Goal: Register for event/course

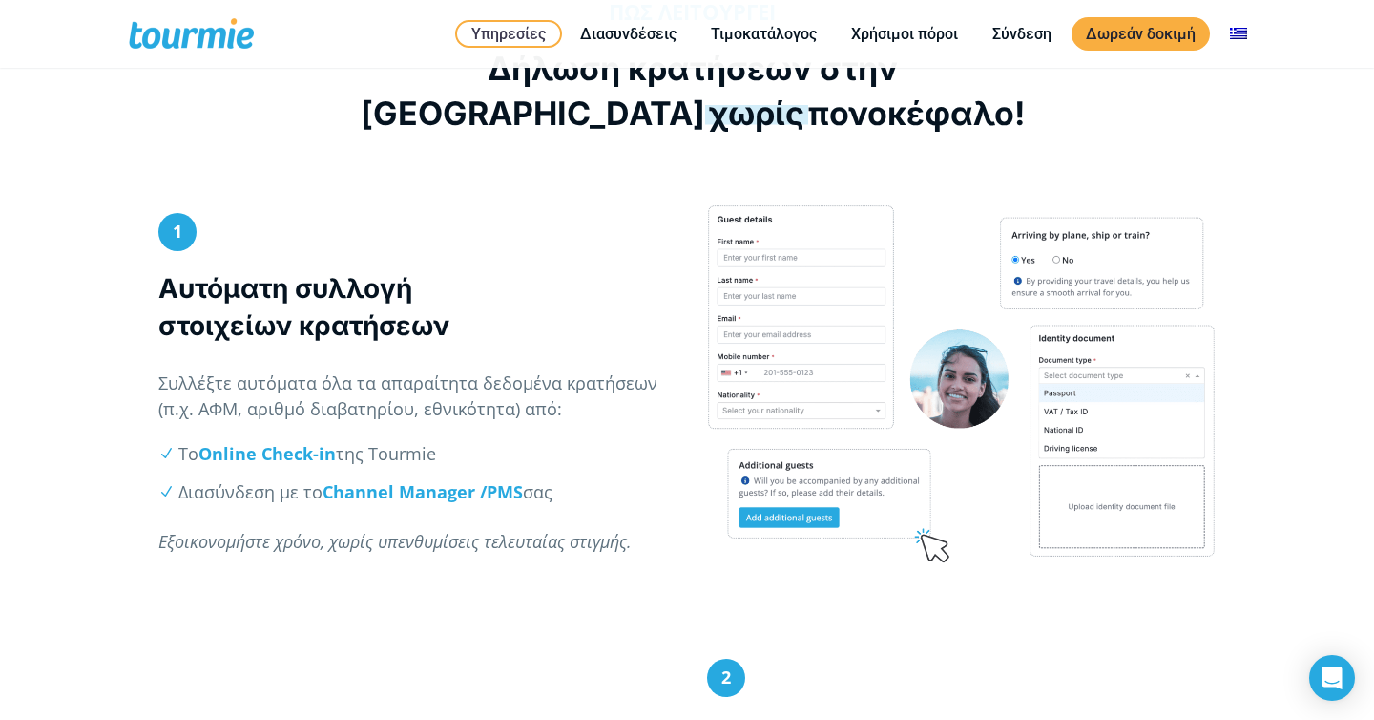
scroll to position [754, 0]
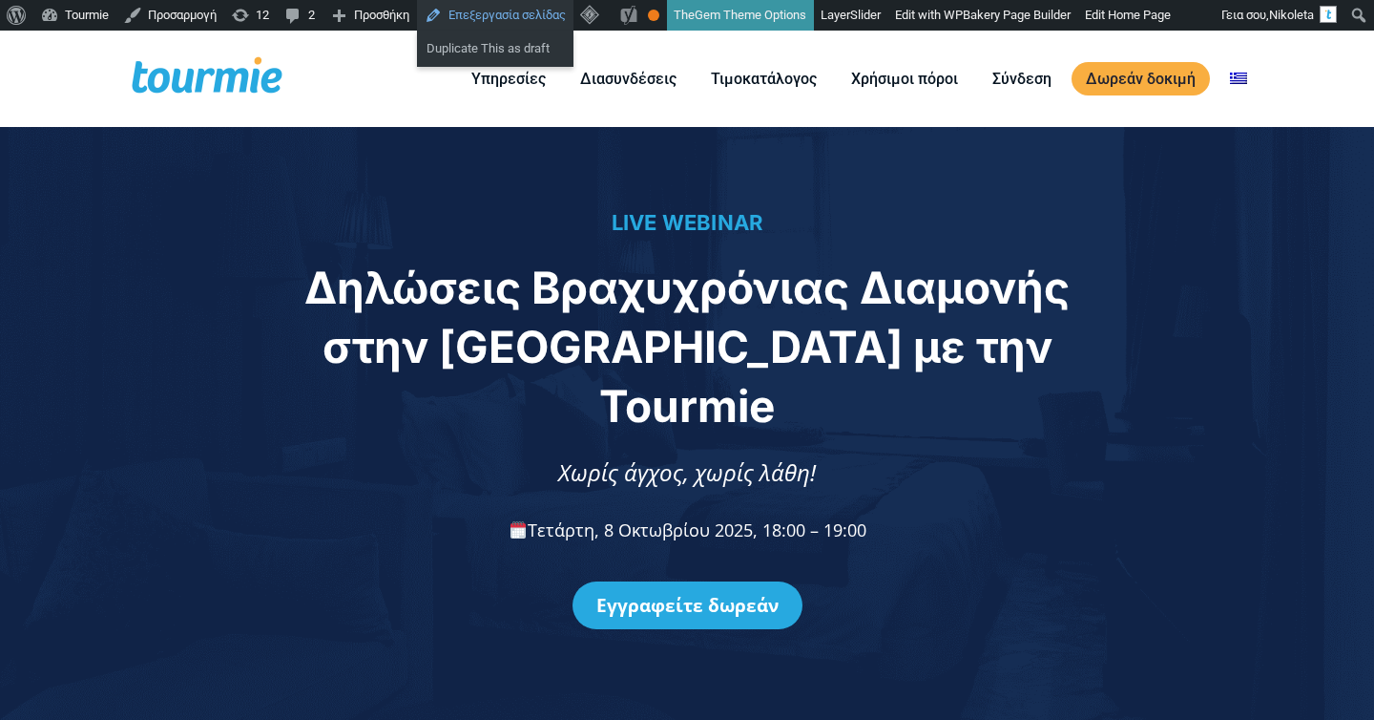
click at [524, 7] on link "Επεξεργασία σελίδας" at bounding box center [495, 15] width 157 height 31
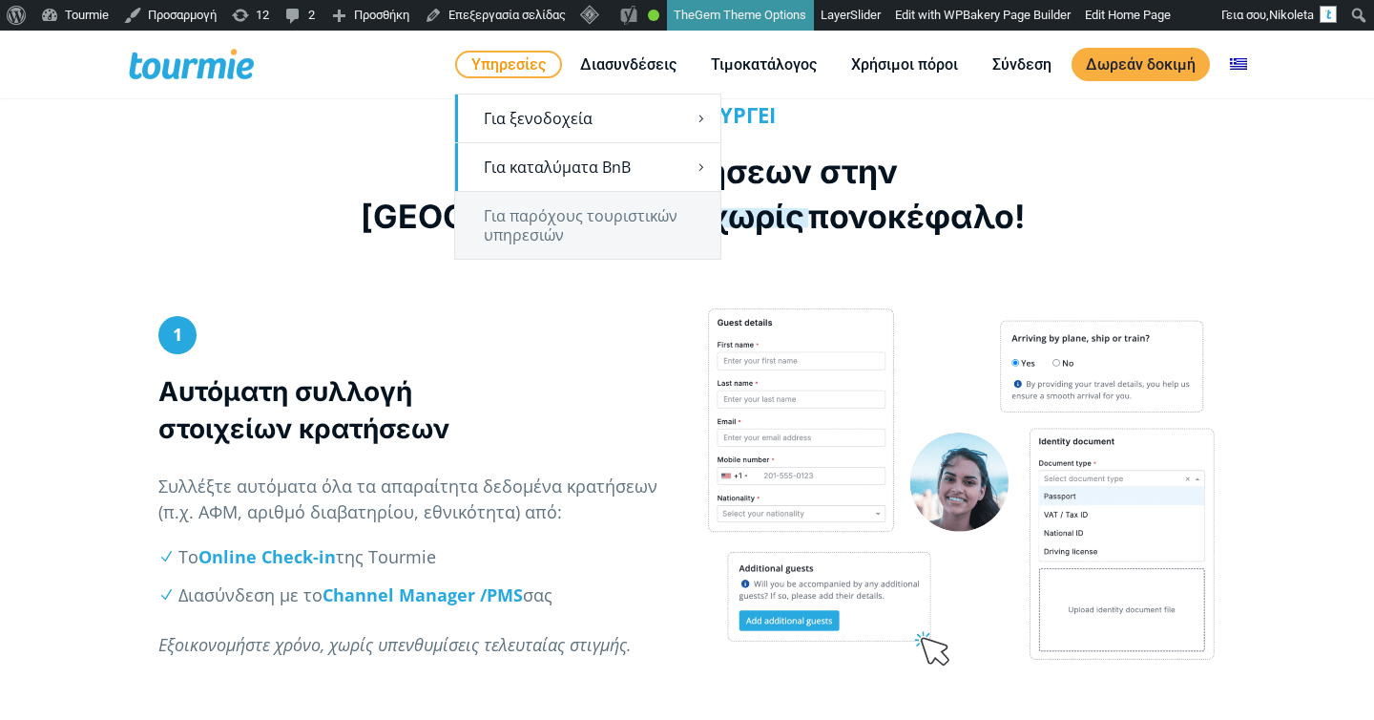
scroll to position [754, 0]
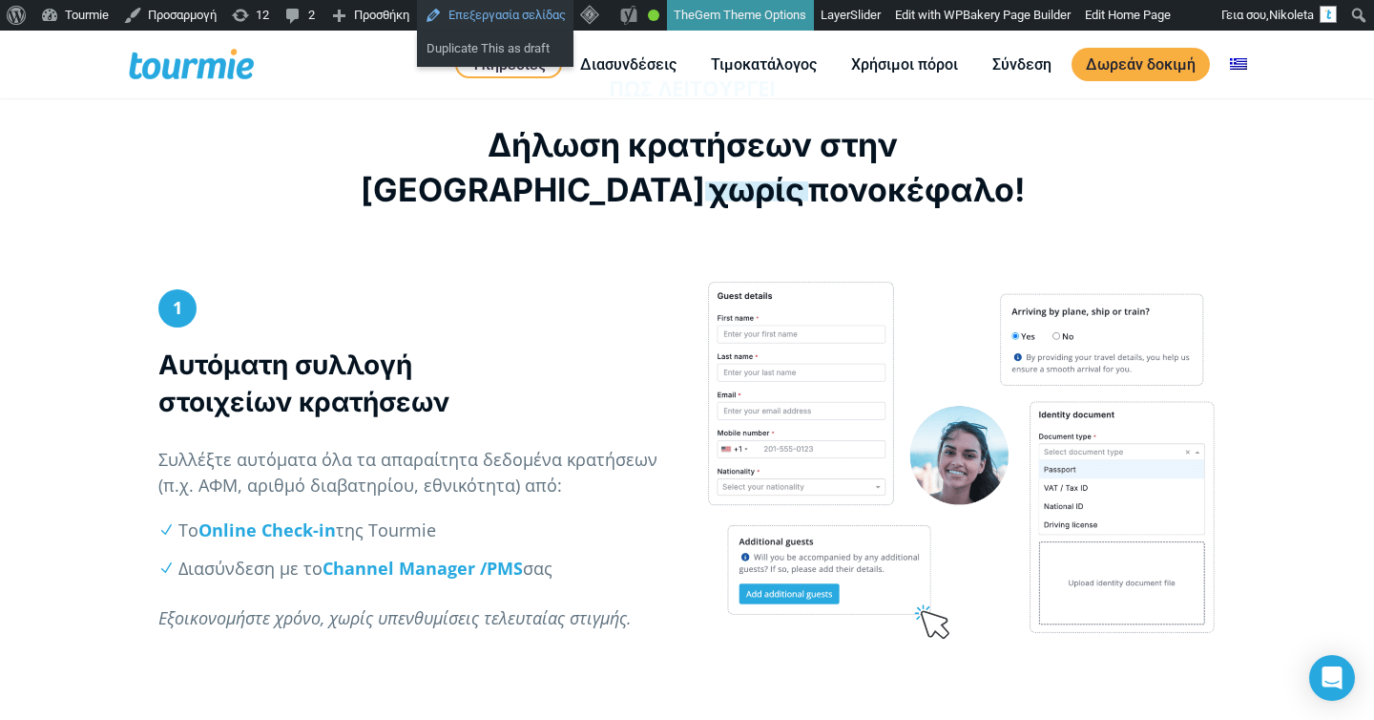
click at [483, 20] on link "Επεξεργασία σελίδας" at bounding box center [495, 15] width 157 height 31
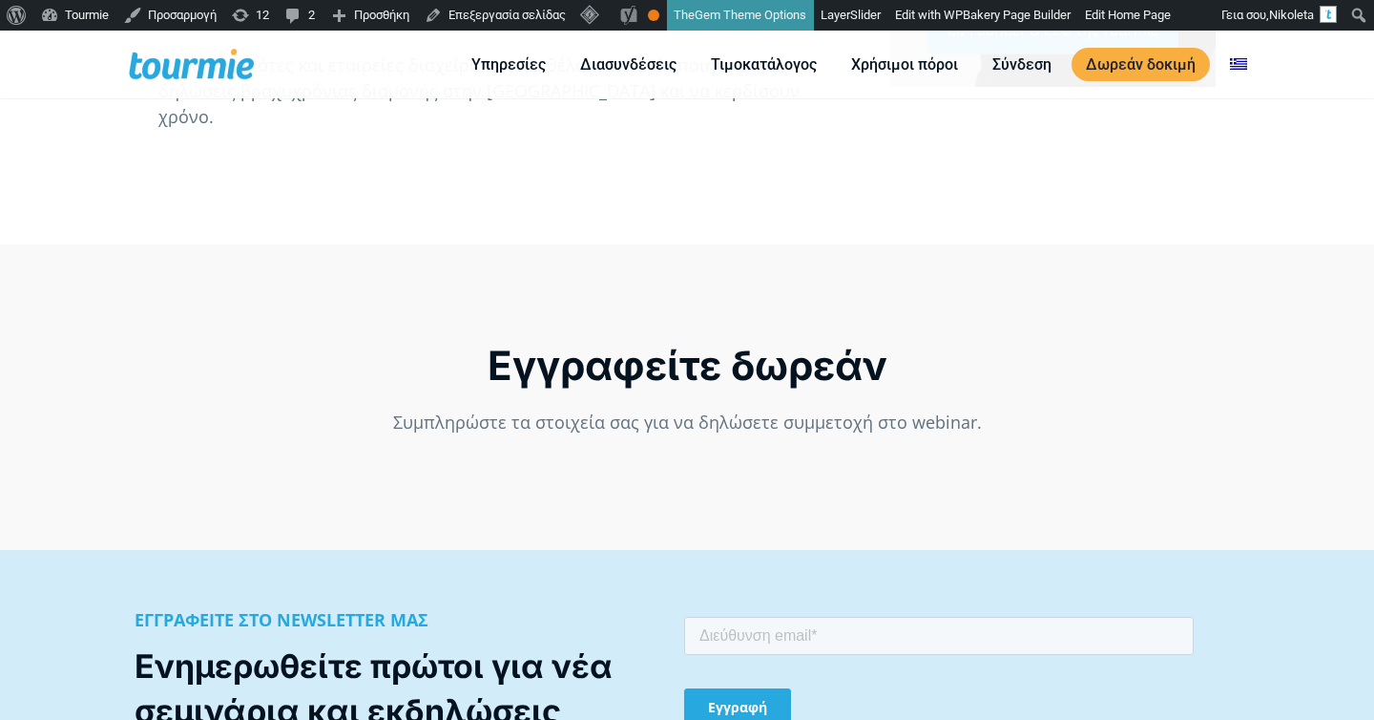
scroll to position [1200, 0]
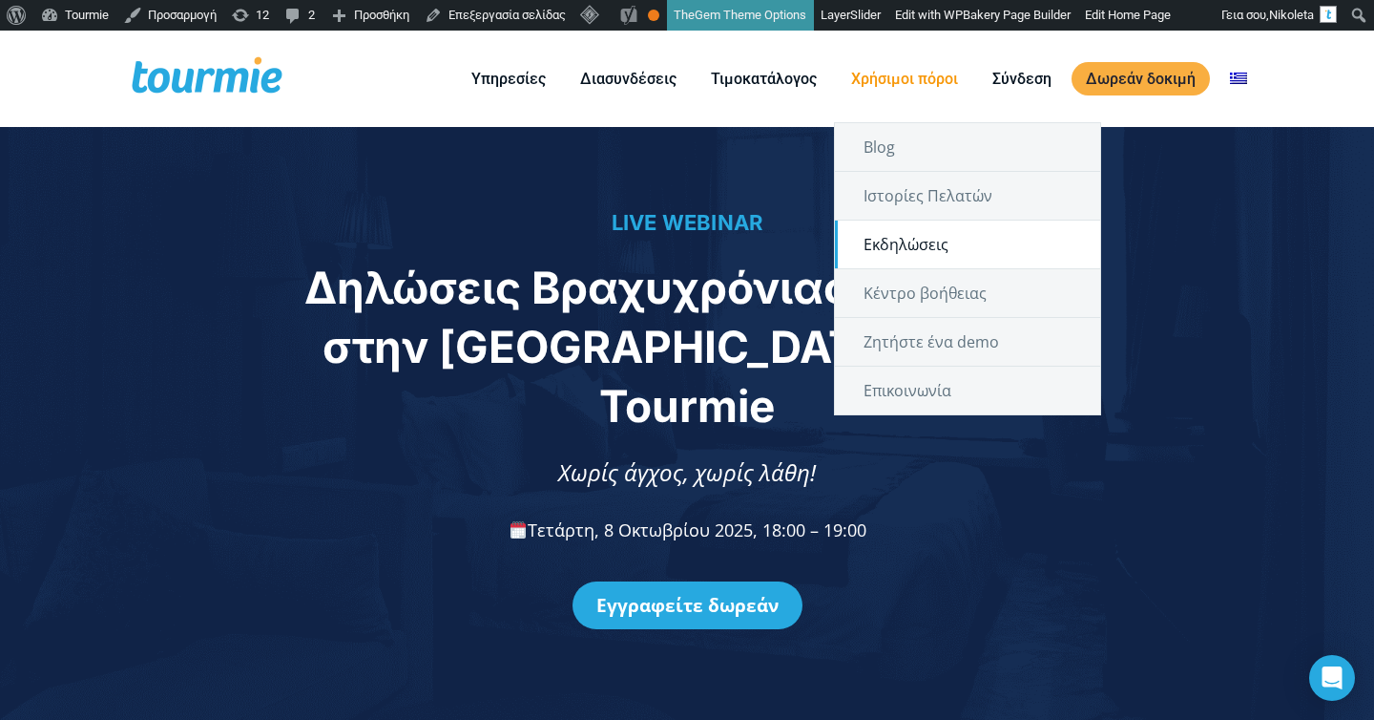
click at [910, 251] on link "Εκδηλώσεις" at bounding box center [967, 244] width 265 height 48
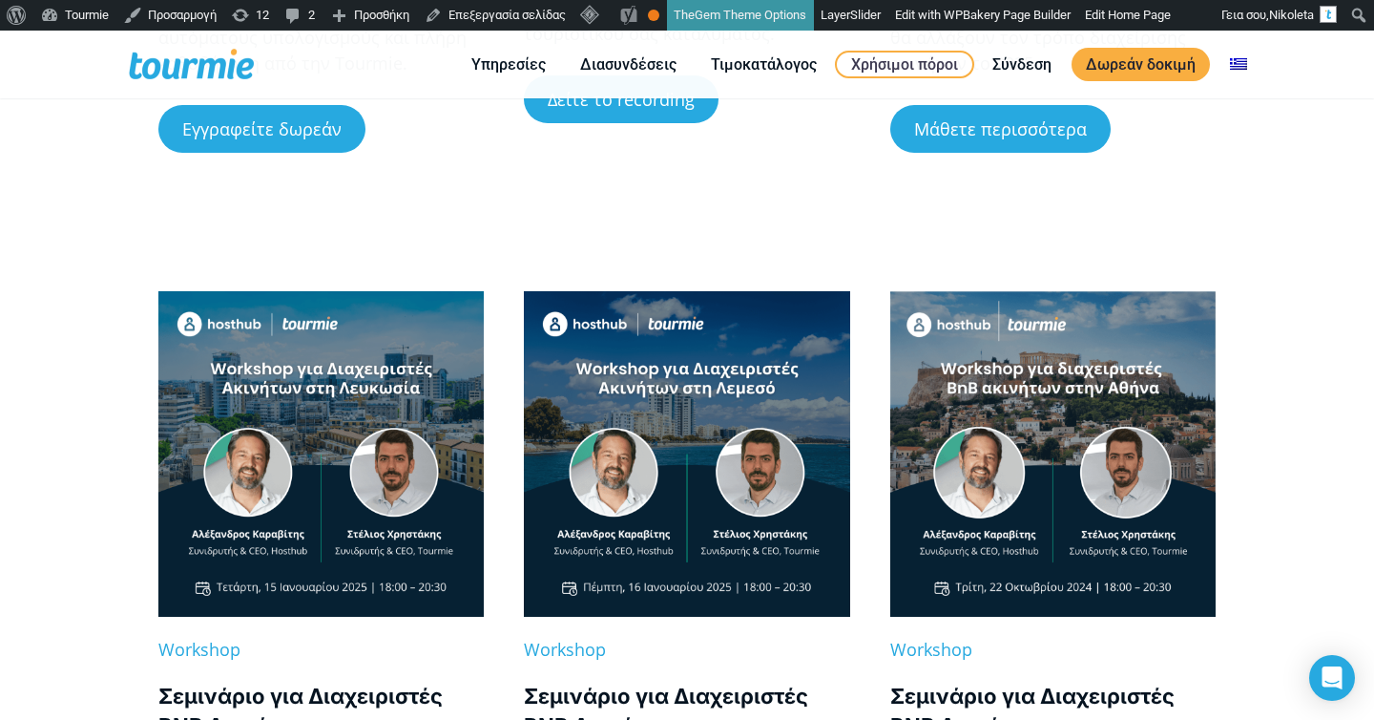
scroll to position [510, 0]
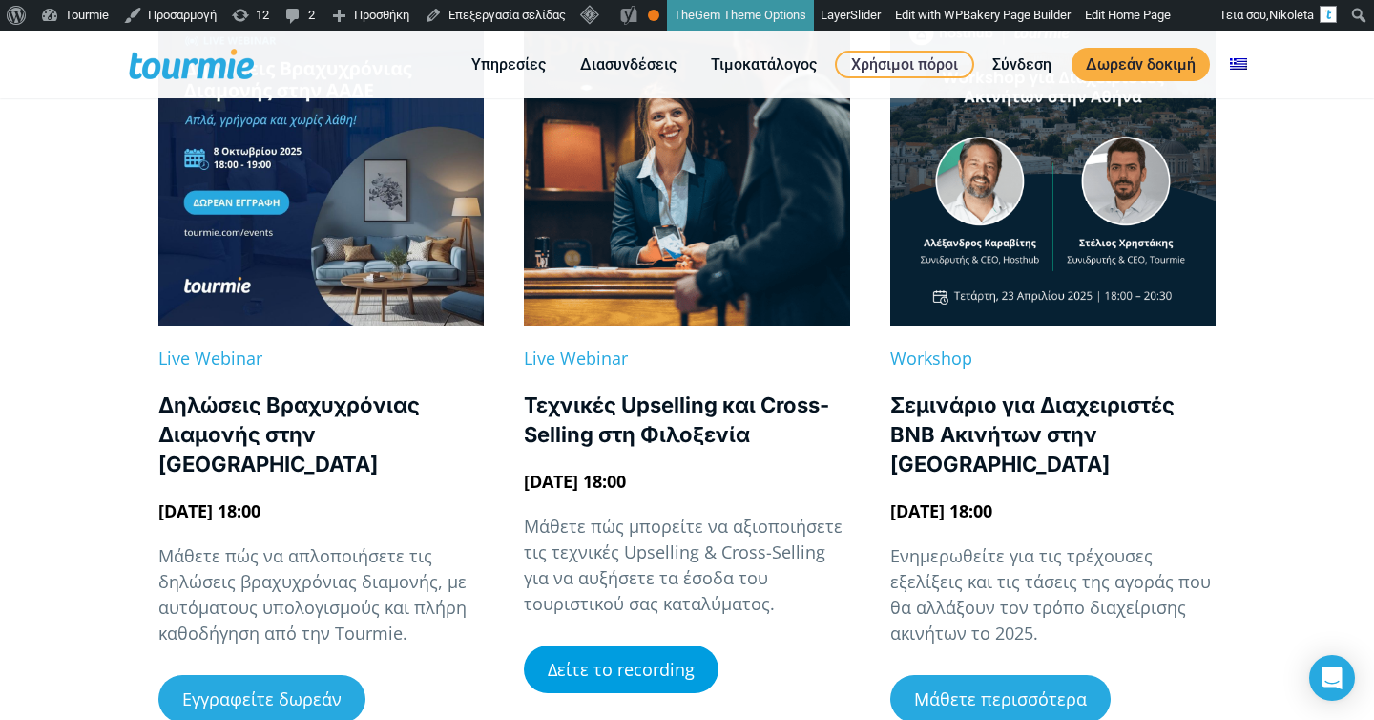
click at [615, 674] on span "Δείτε το recording" at bounding box center [621, 669] width 147 height 17
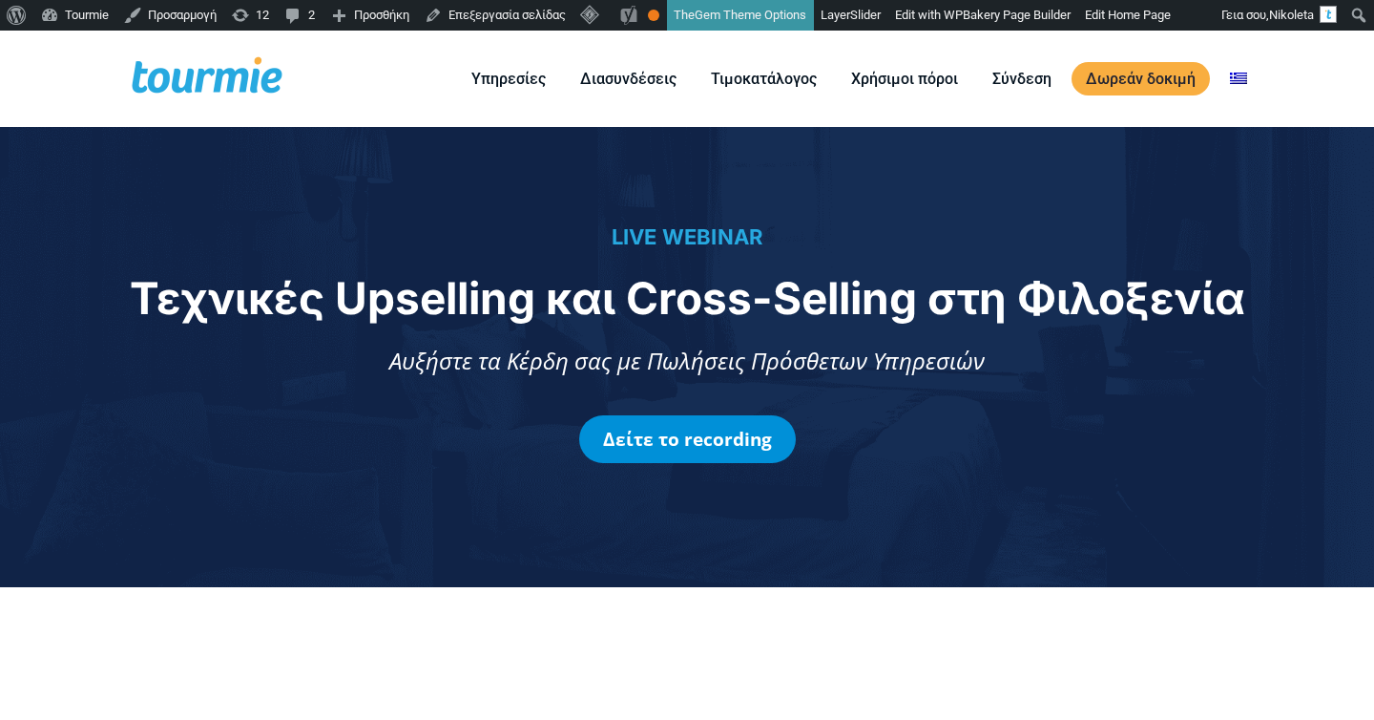
drag, startPoint x: 820, startPoint y: 437, endPoint x: 578, endPoint y: 434, distance: 241.5
click at [578, 435] on div "Δείτε το recording" at bounding box center [687, 439] width 1334 height 105
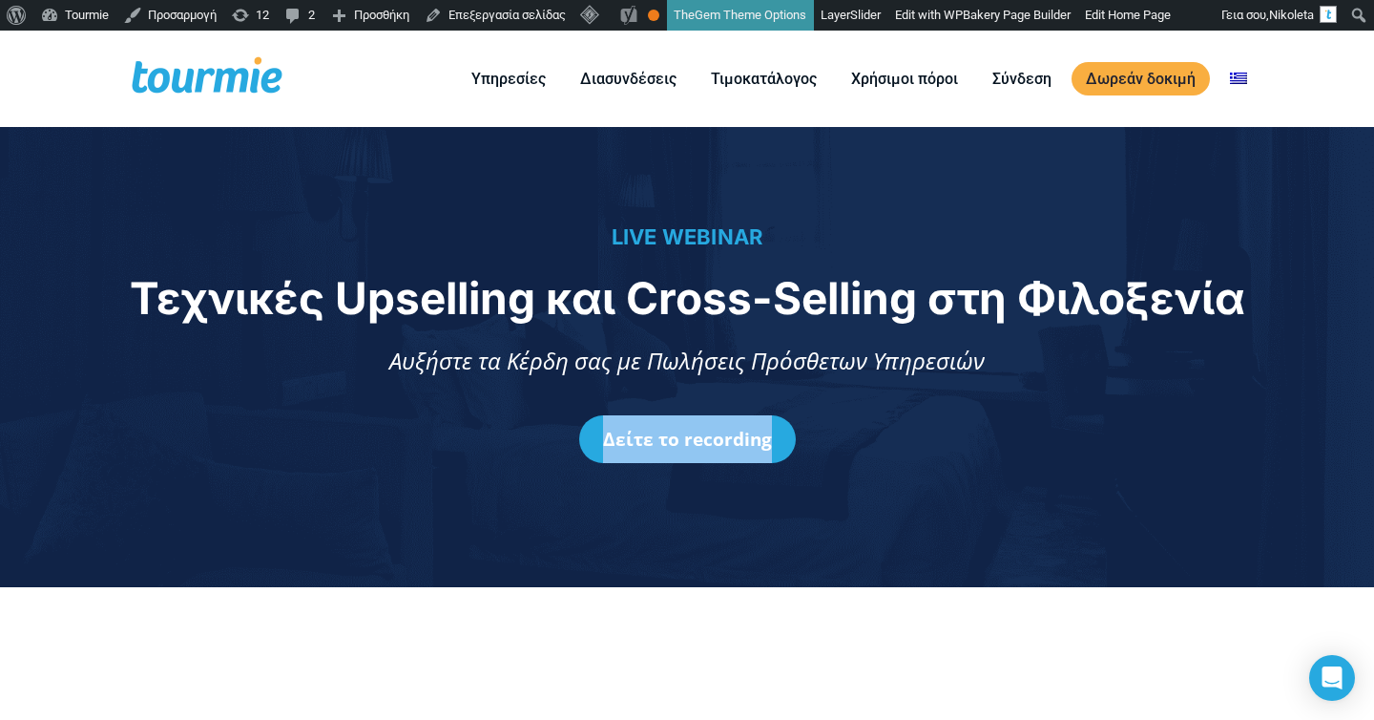
click at [676, 431] on link "Δείτε το recording" at bounding box center [687, 439] width 217 height 48
click at [677, 422] on link "Δείτε το recording" at bounding box center [687, 439] width 217 height 48
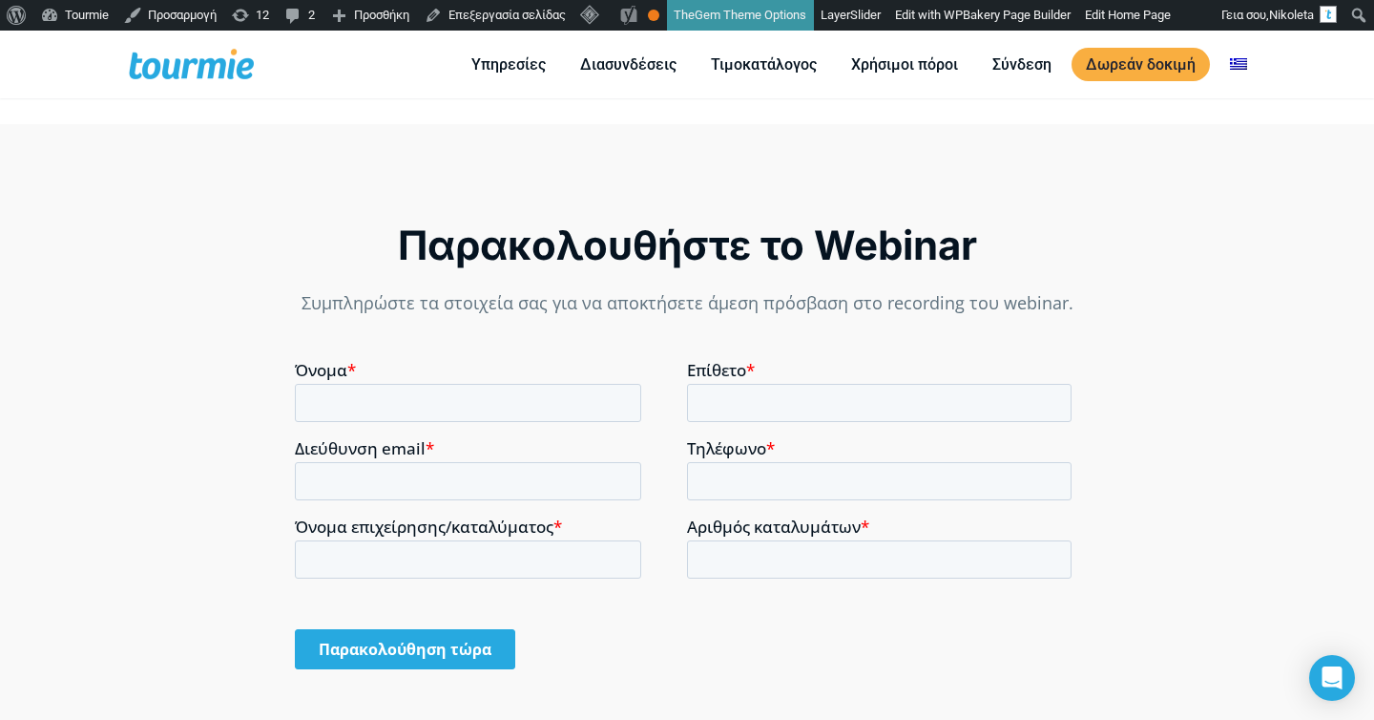
scroll to position [1206, 0]
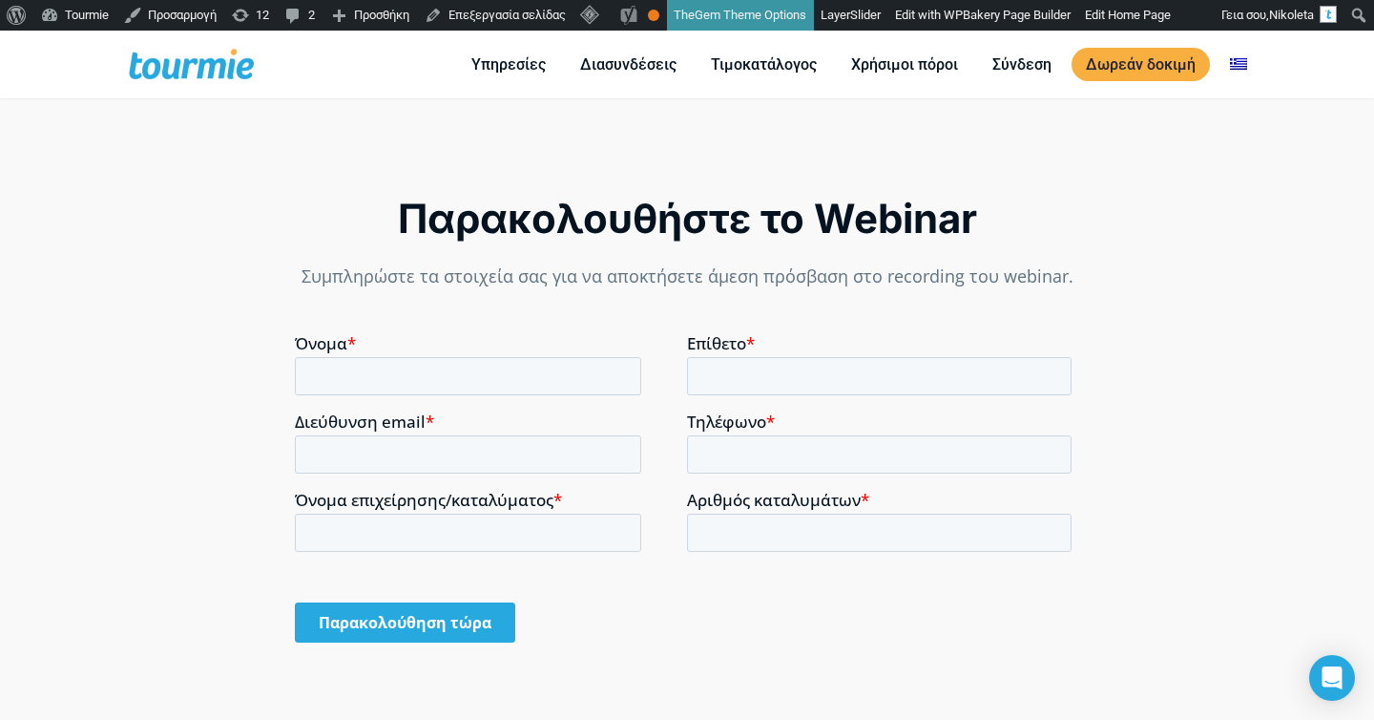
click at [719, 222] on div "Παρακολουθήστε το Webinar" at bounding box center [687, 219] width 785 height 52
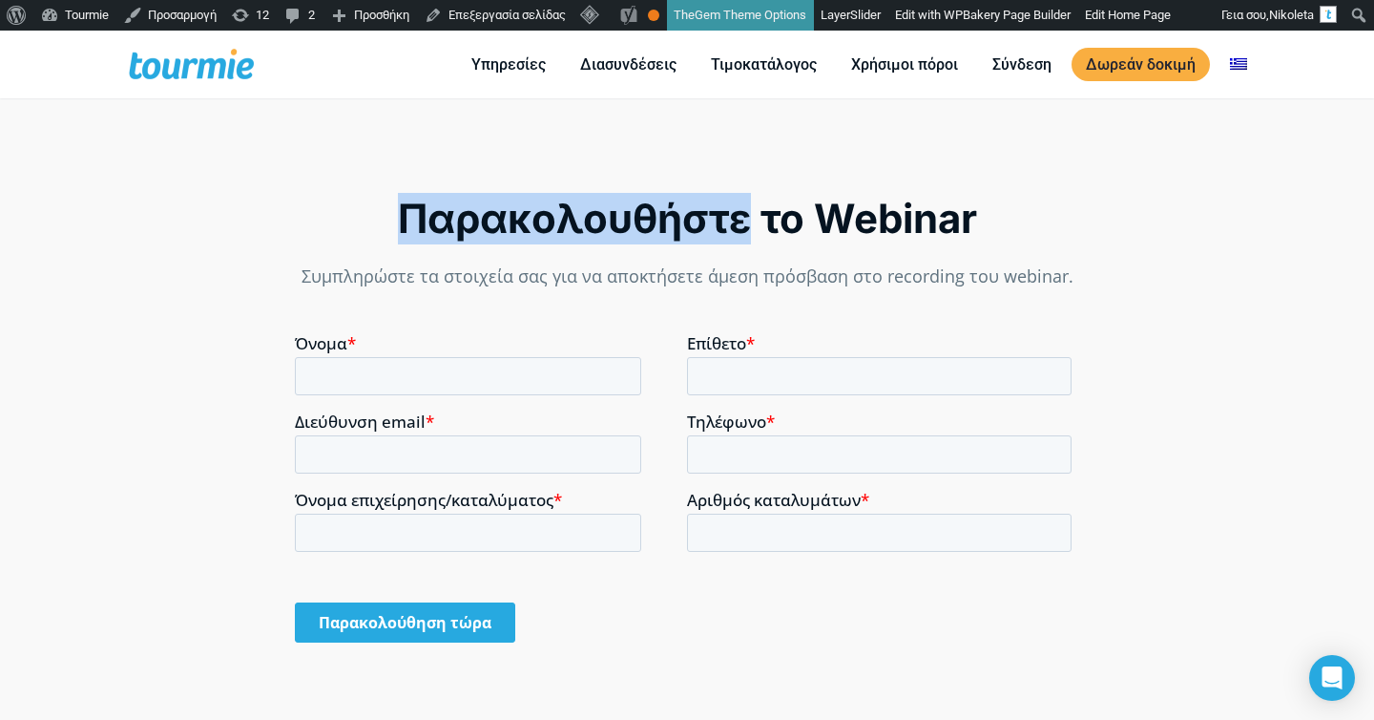
click at [719, 222] on div "Παρακολουθήστε το Webinar" at bounding box center [687, 219] width 785 height 52
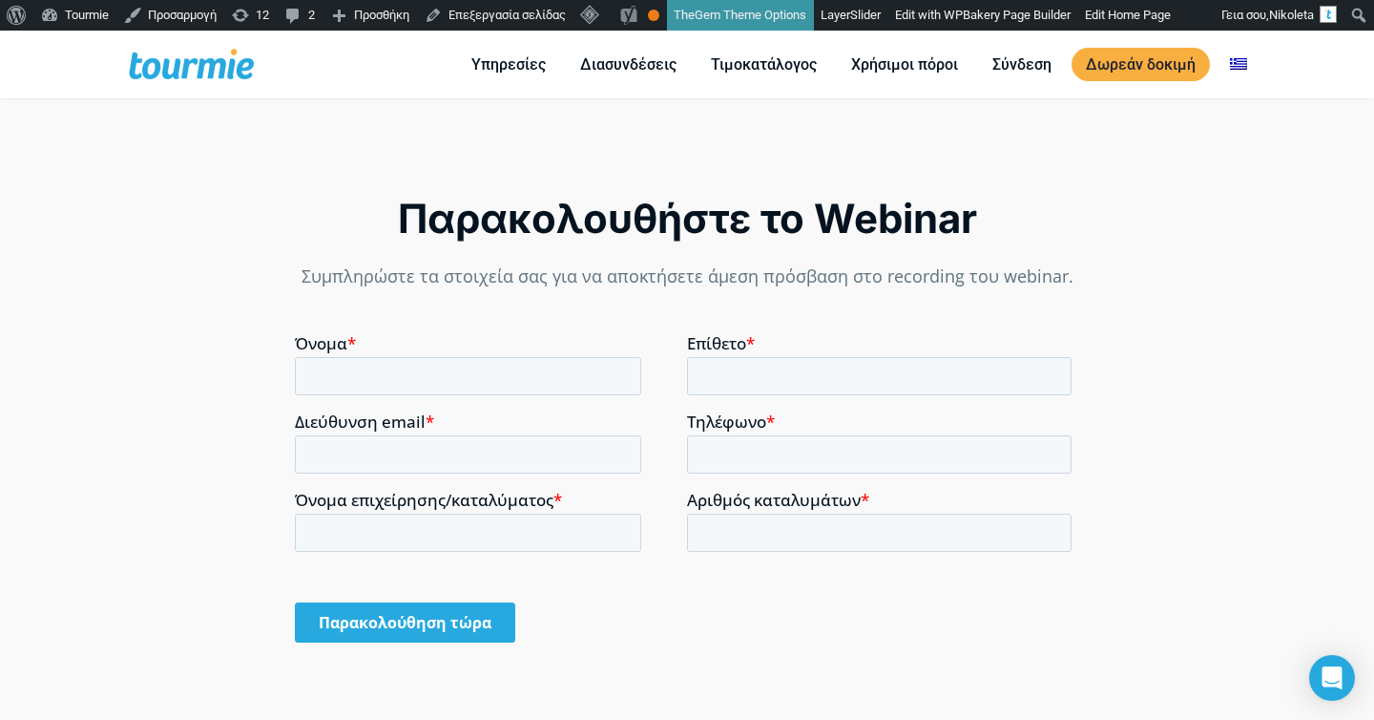
click at [719, 222] on div "Παρακολουθήστε το Webinar" at bounding box center [687, 219] width 785 height 52
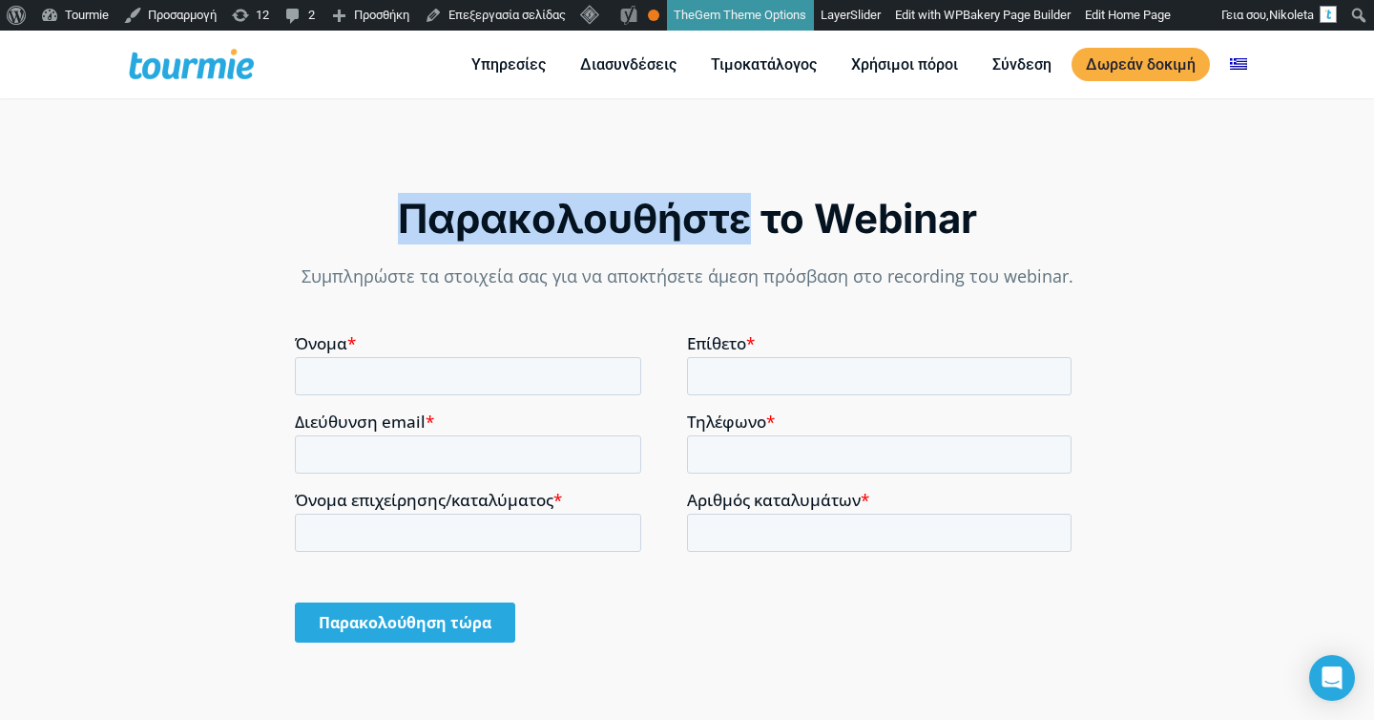
click at [719, 222] on div "Παρακολουθήστε το Webinar" at bounding box center [687, 219] width 785 height 52
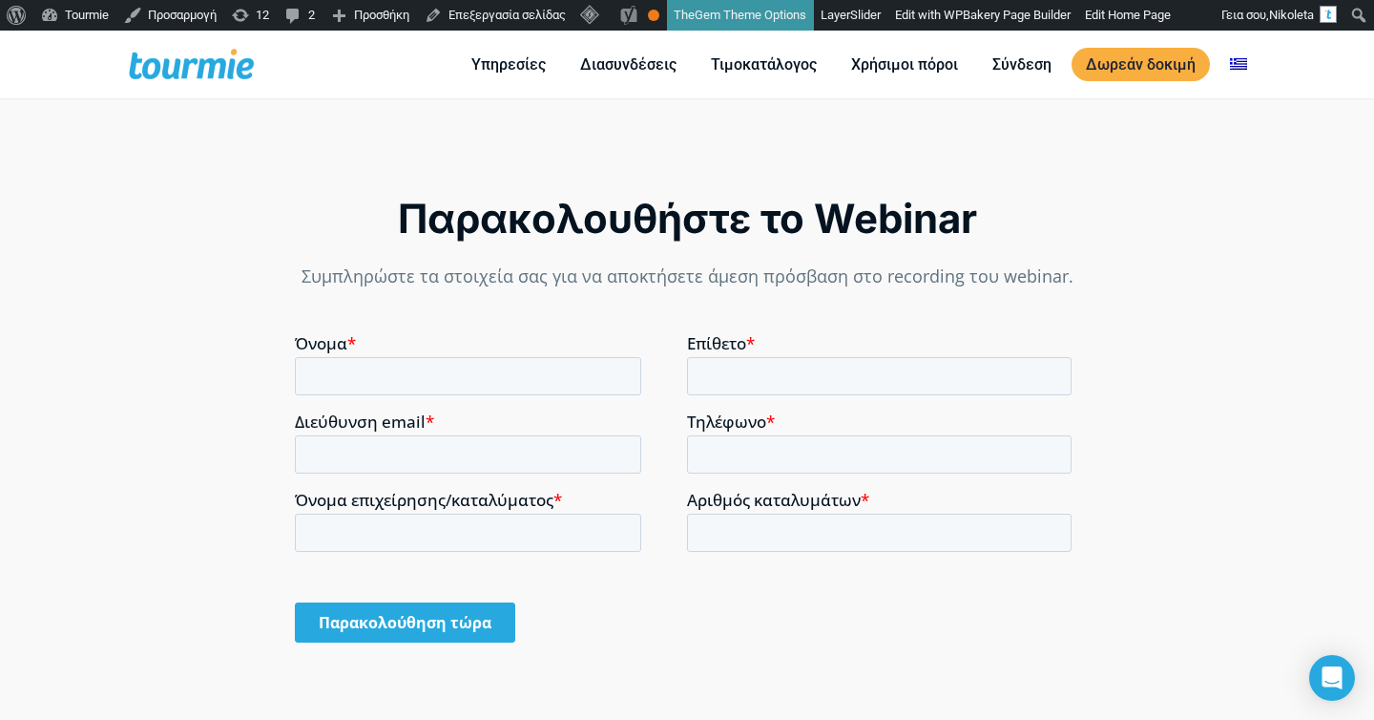
click at [682, 284] on p "Συμπληρώστε τα στοιχεία σας για να αποκτήσετε άμεση πρόσβαση στο recording του …" at bounding box center [687, 276] width 785 height 26
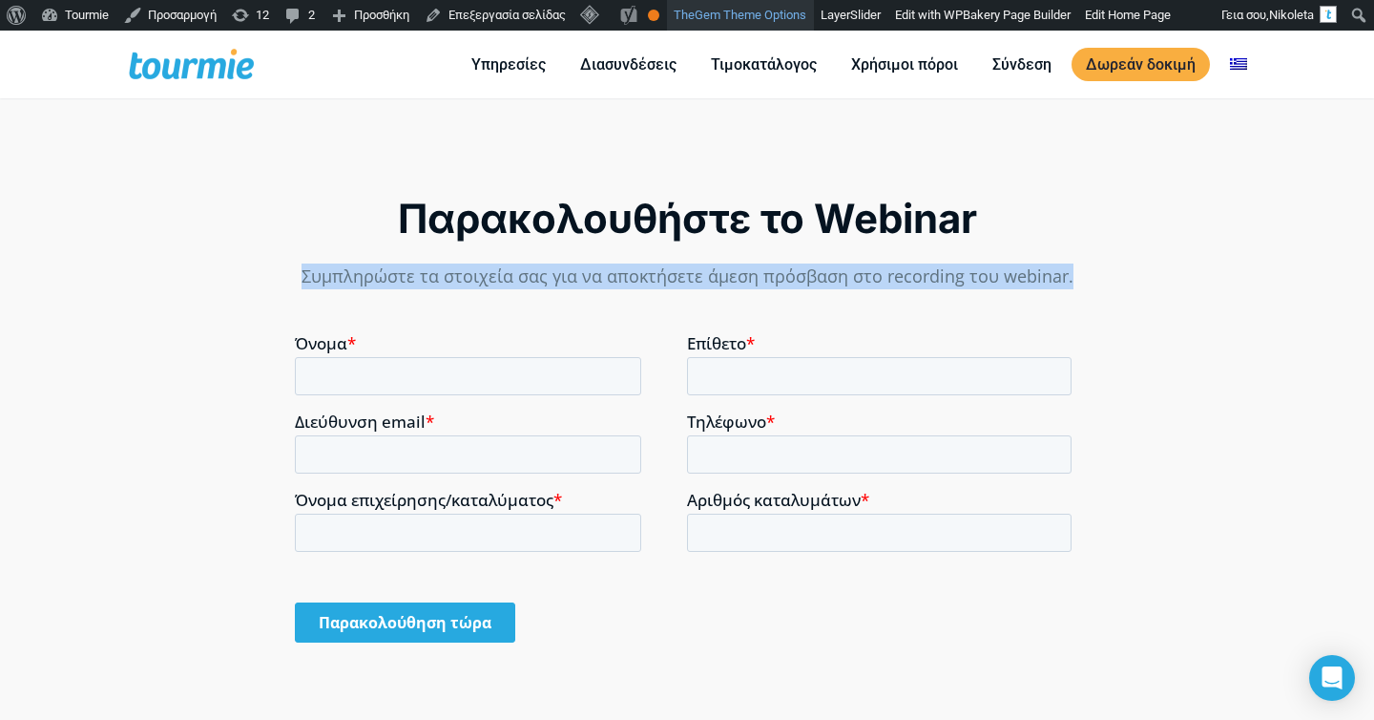
copy div "Συμπληρώστε τα στοιχεία σας για να αποκτήσετε άμεση πρόσβαση στο recording του …"
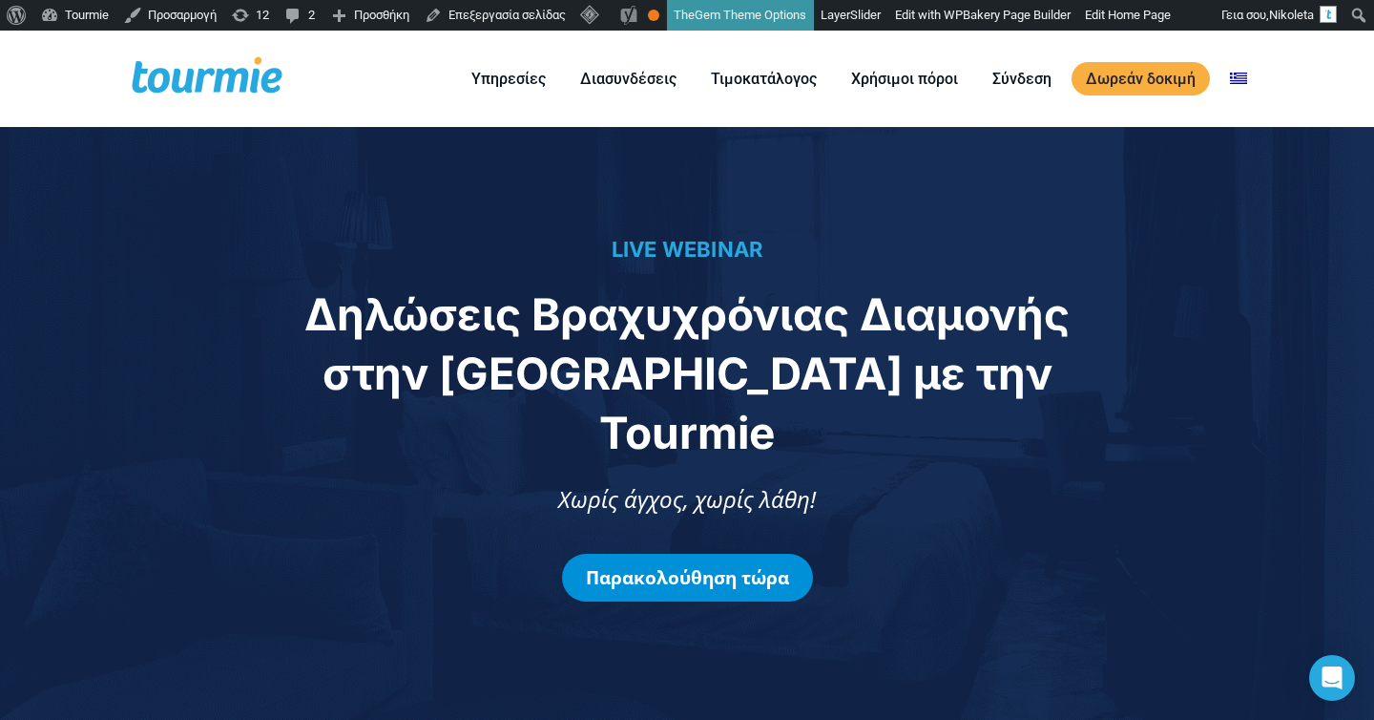
click at [701, 554] on link "Παρακολούθηση τώρα" at bounding box center [687, 578] width 251 height 48
click at [704, 555] on link "Παρακολούθηση τώρα" at bounding box center [687, 578] width 251 height 48
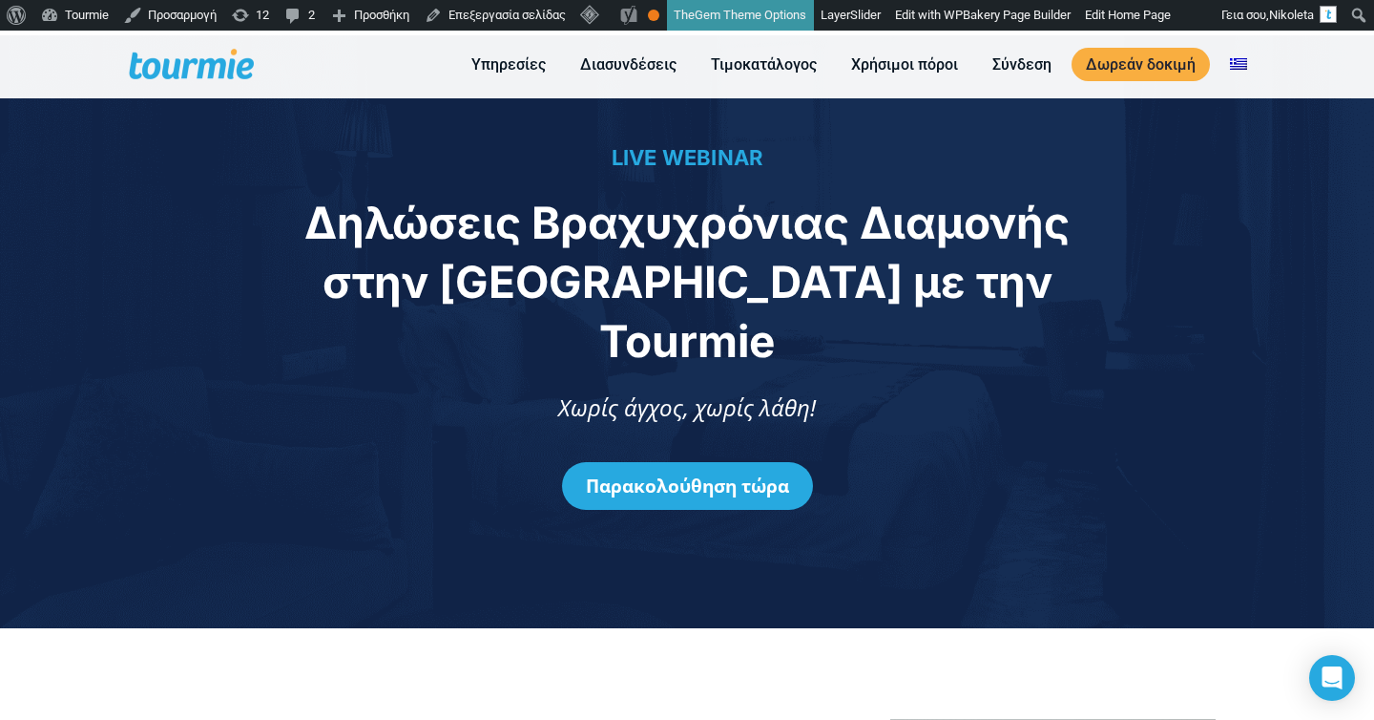
scroll to position [88, 0]
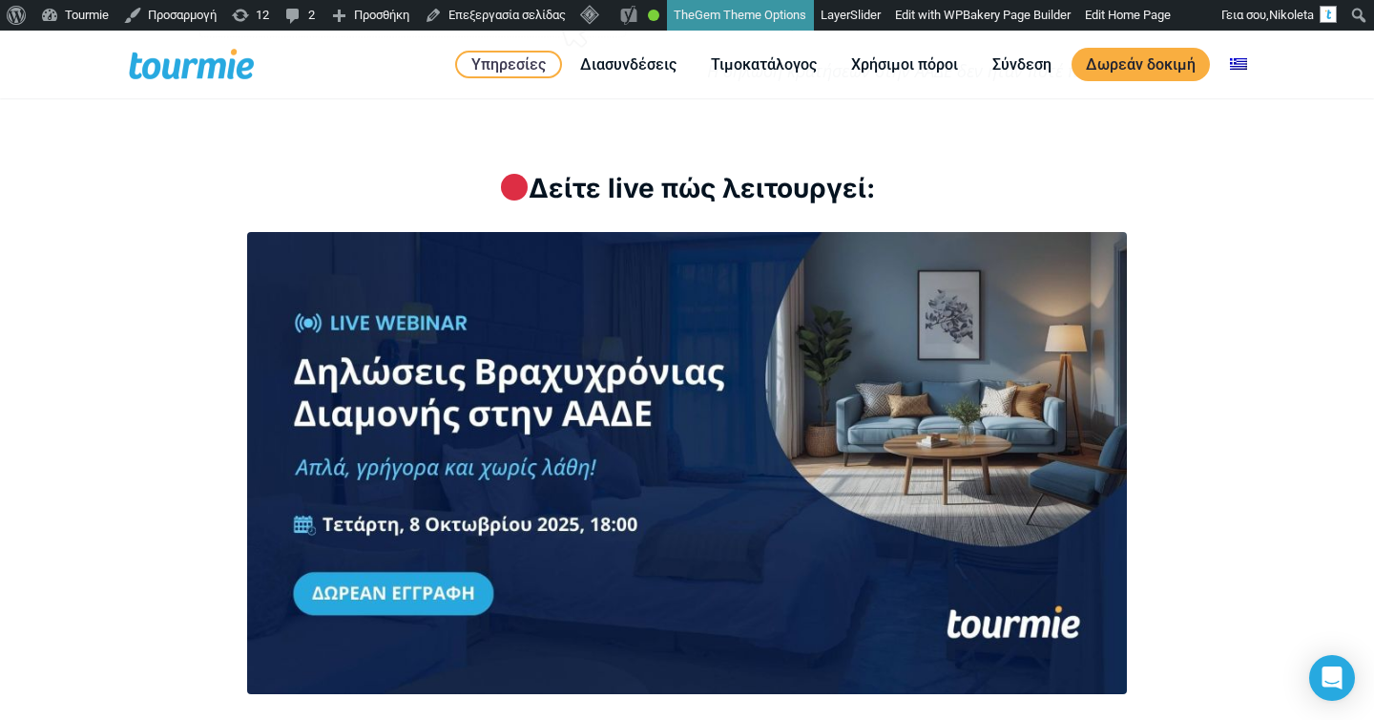
scroll to position [2552, 0]
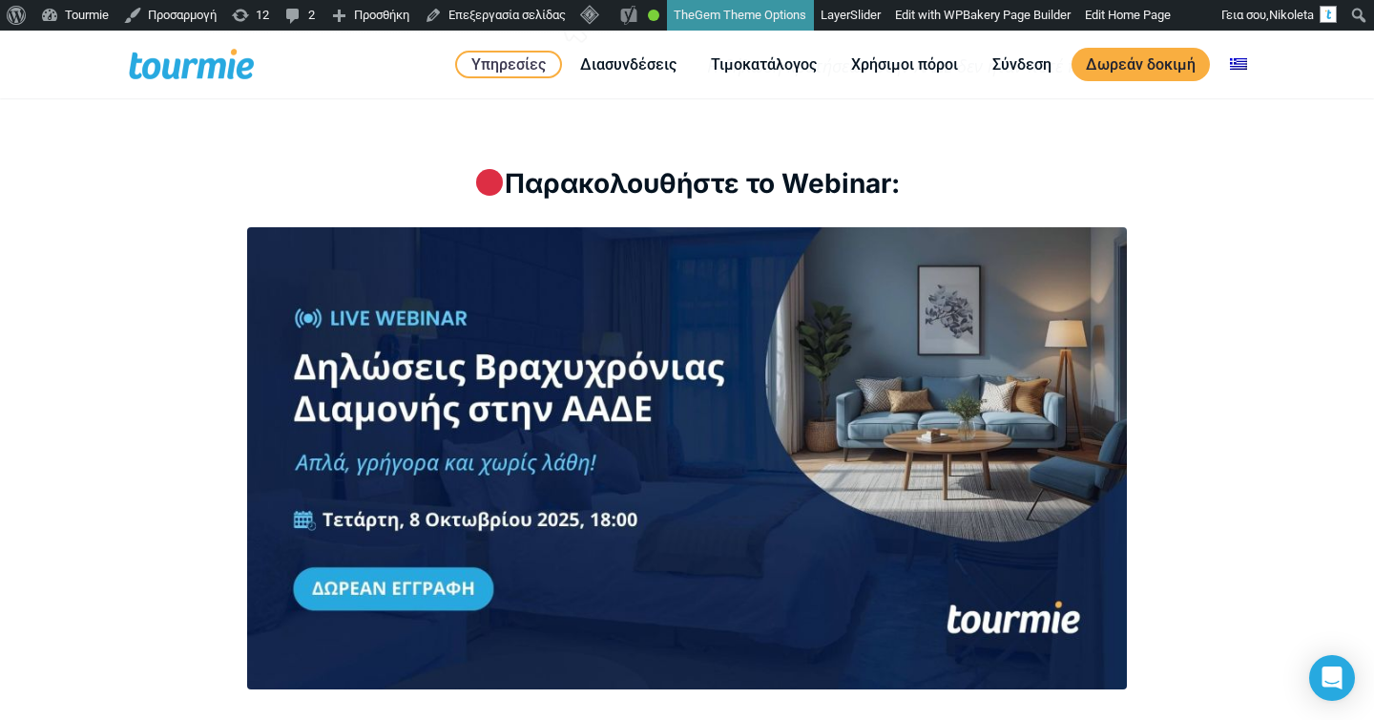
scroll to position [2563, 0]
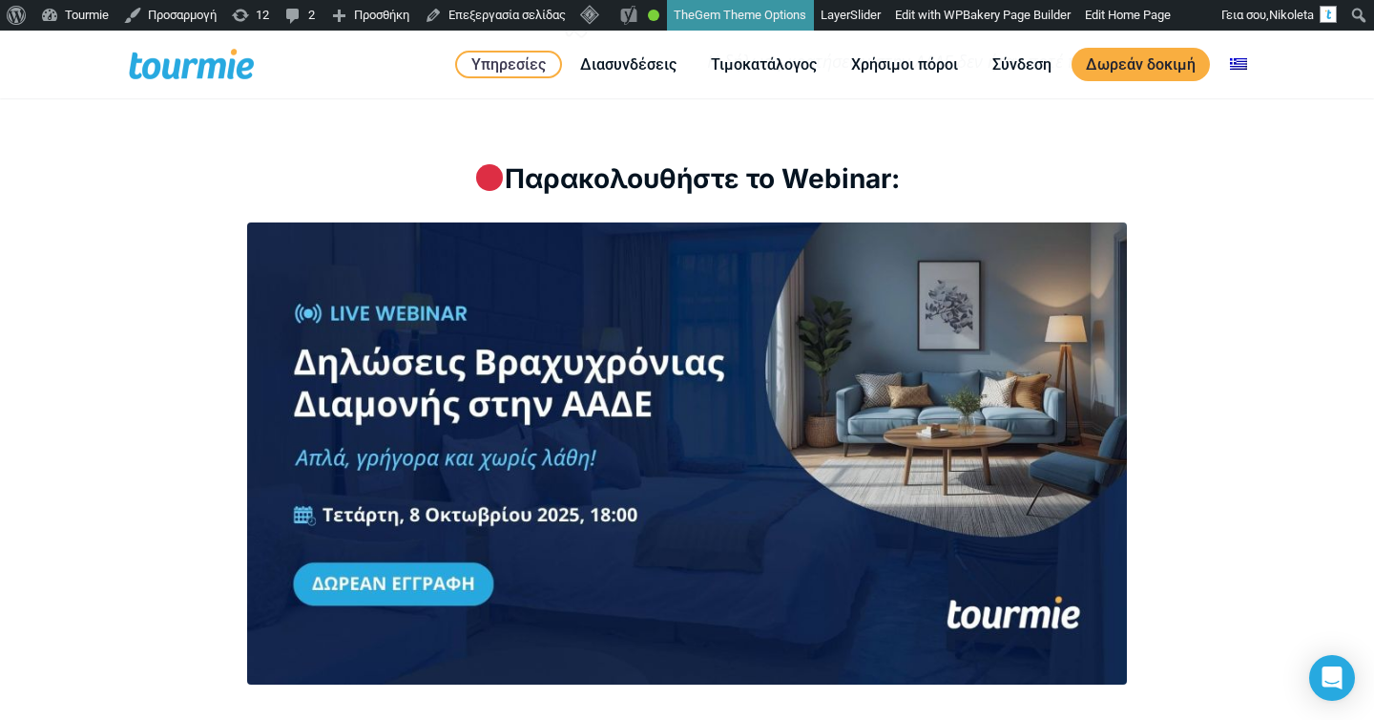
click at [179, 320] on div at bounding box center [687, 453] width 1058 height 462
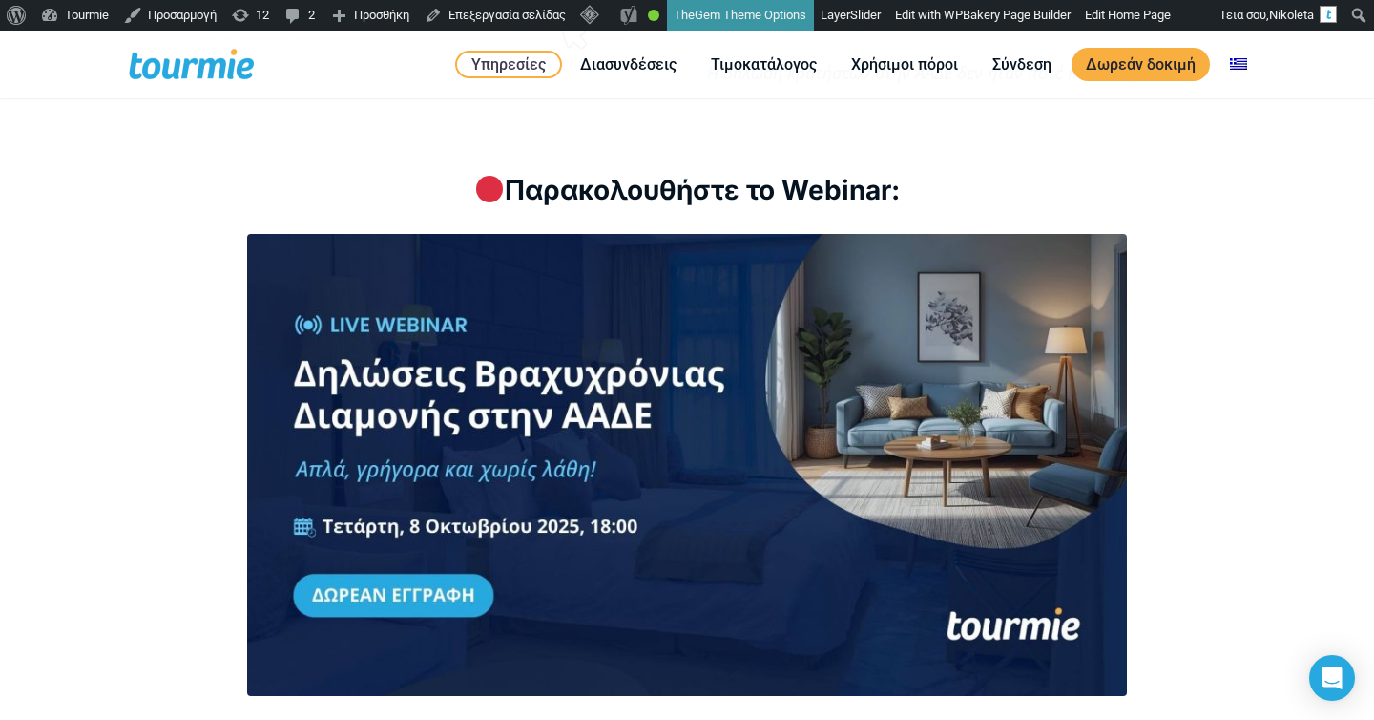
scroll to position [2557, 0]
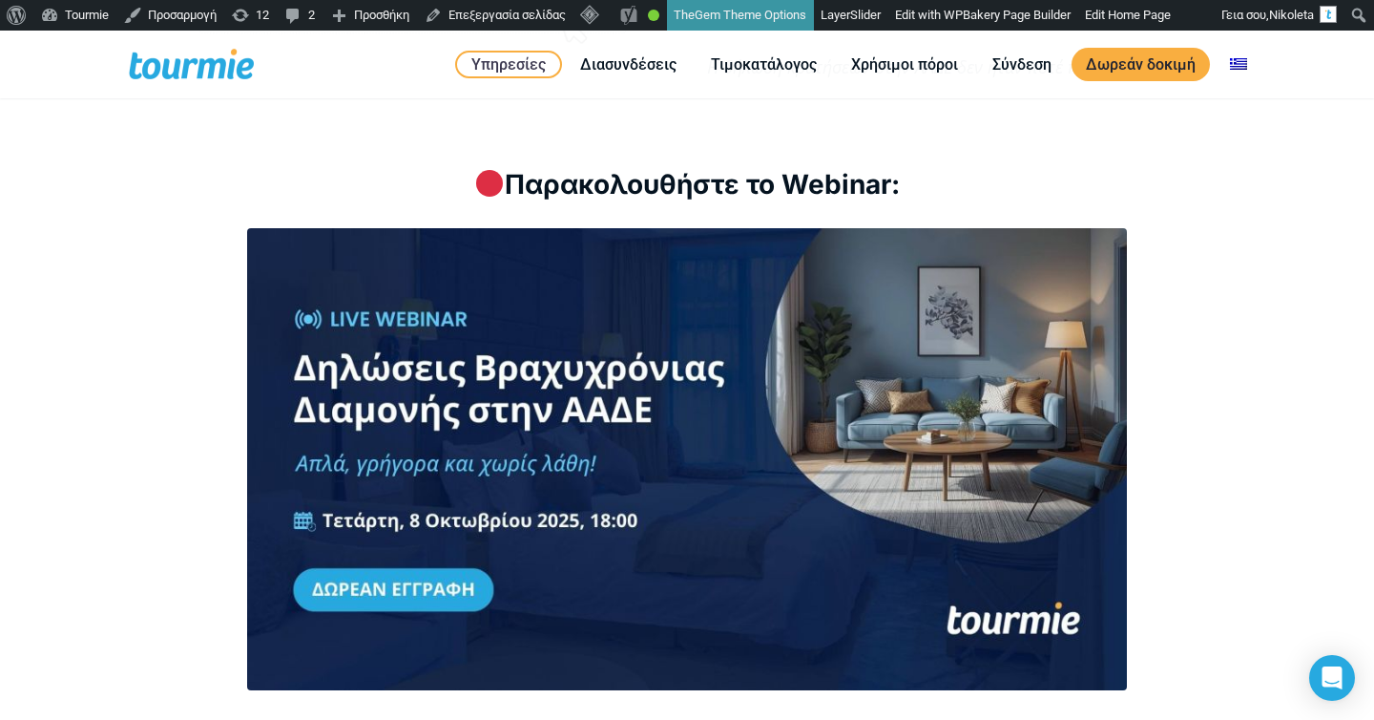
click at [185, 258] on div at bounding box center [687, 459] width 1058 height 462
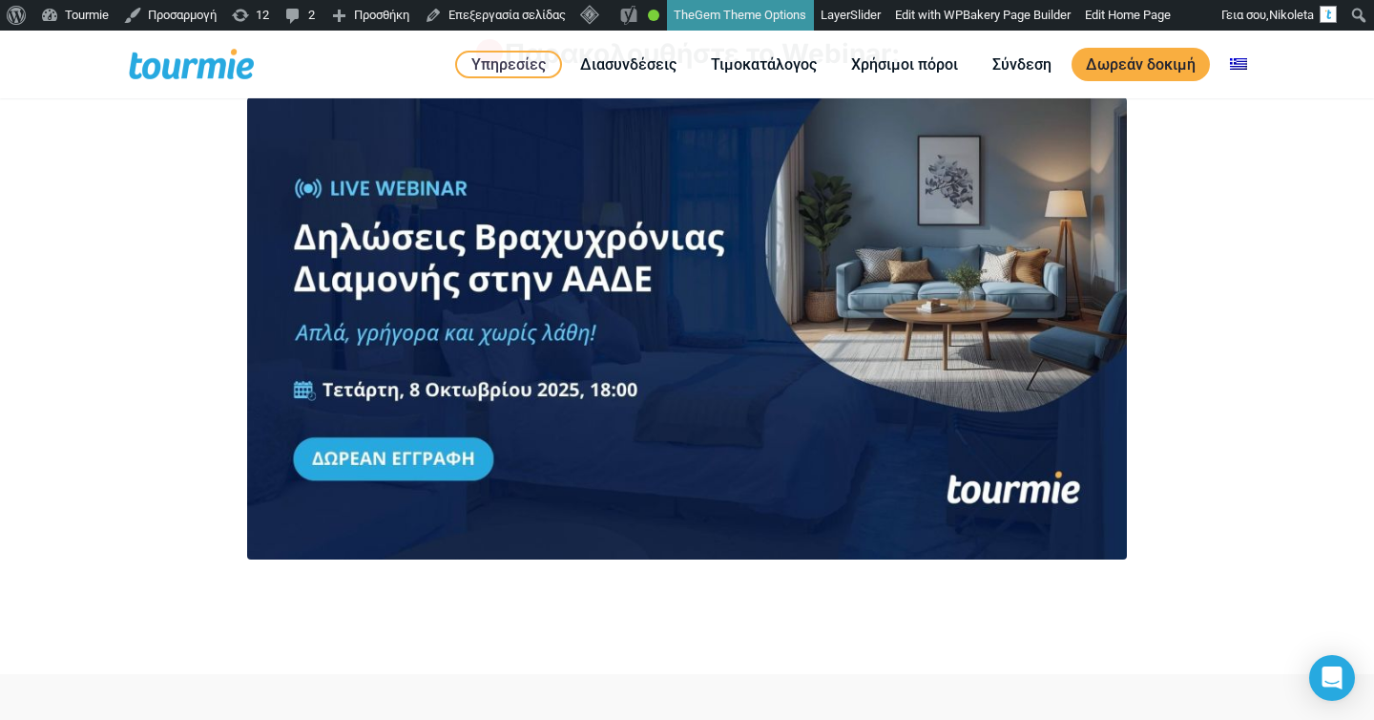
scroll to position [2322, 0]
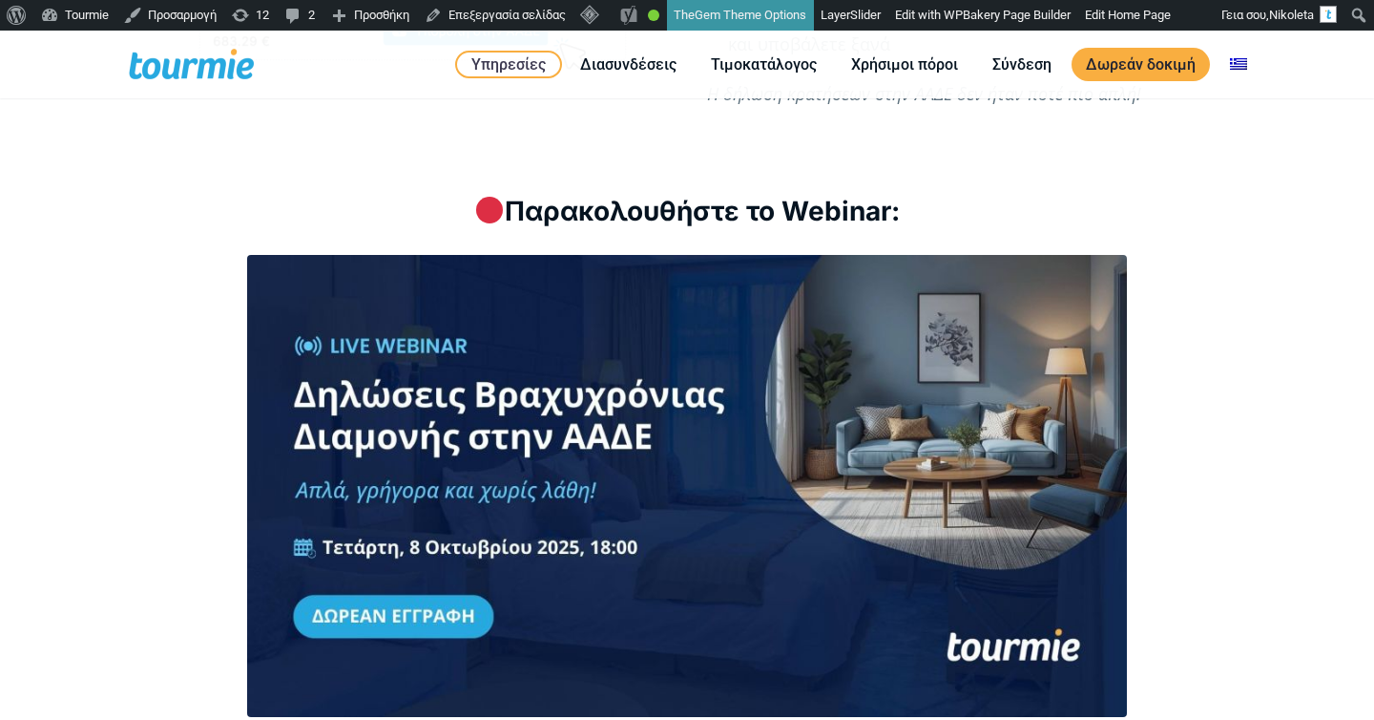
scroll to position [2594, 0]
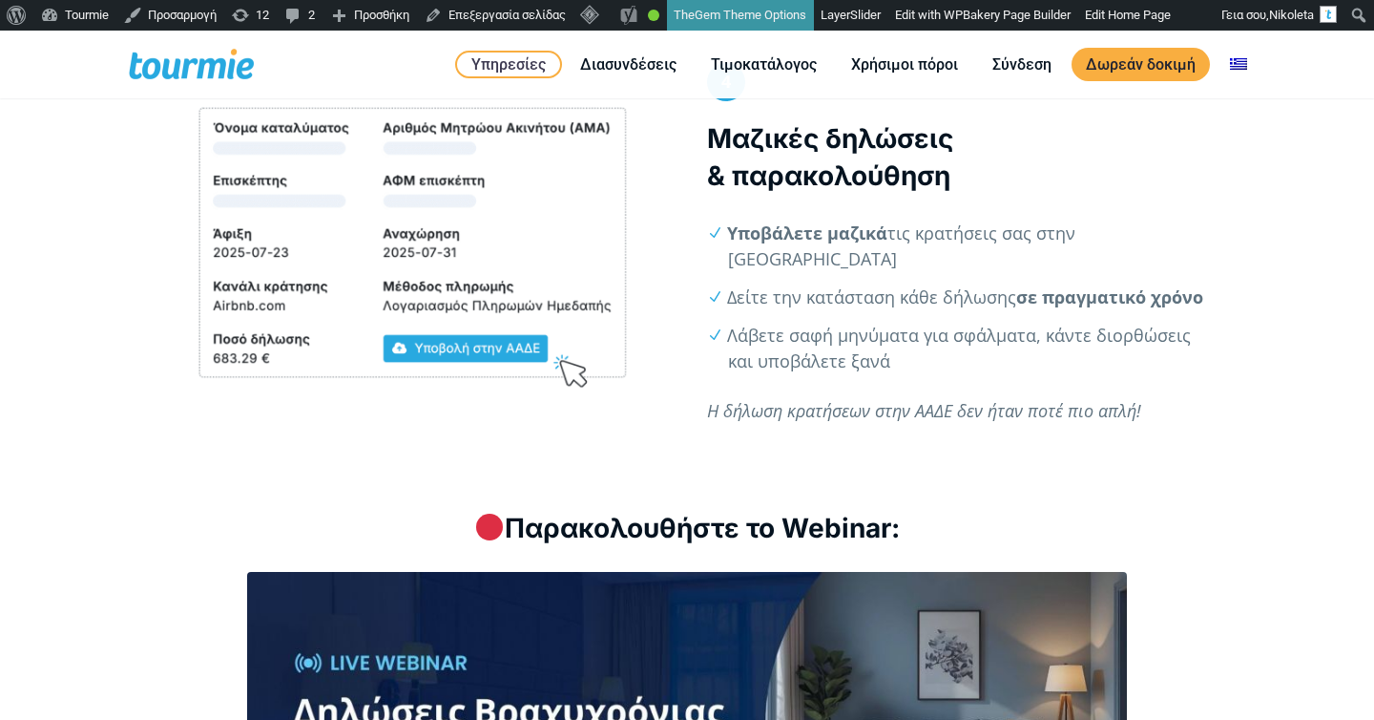
scroll to position [2099, 0]
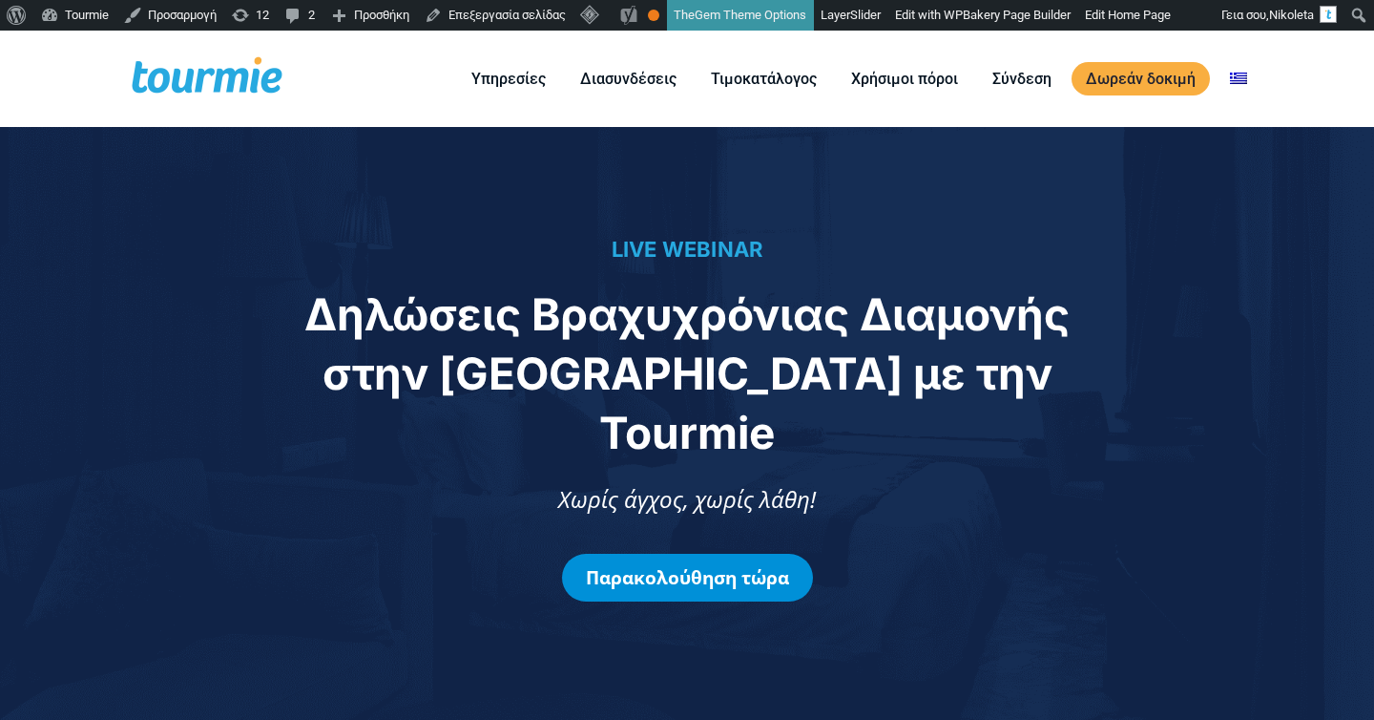
click at [701, 554] on link "Παρακολούθηση τώρα" at bounding box center [687, 578] width 251 height 48
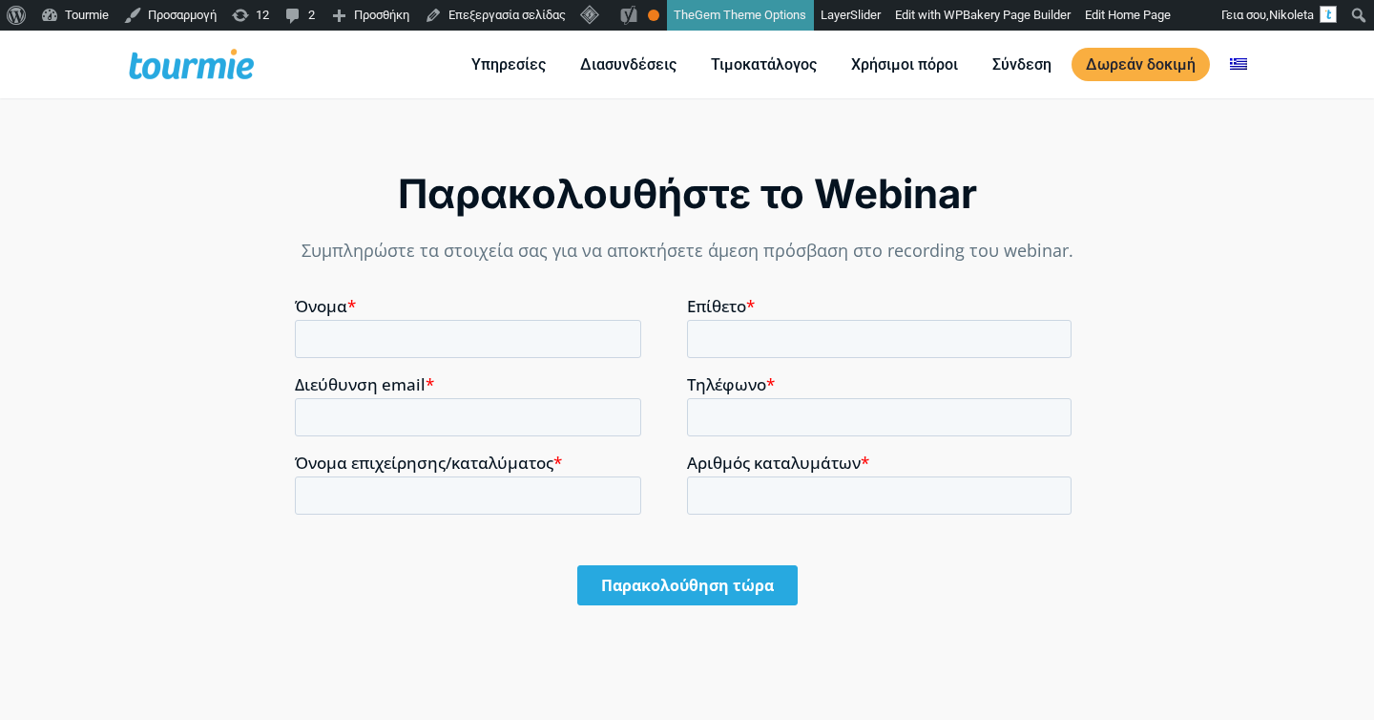
scroll to position [1305, 0]
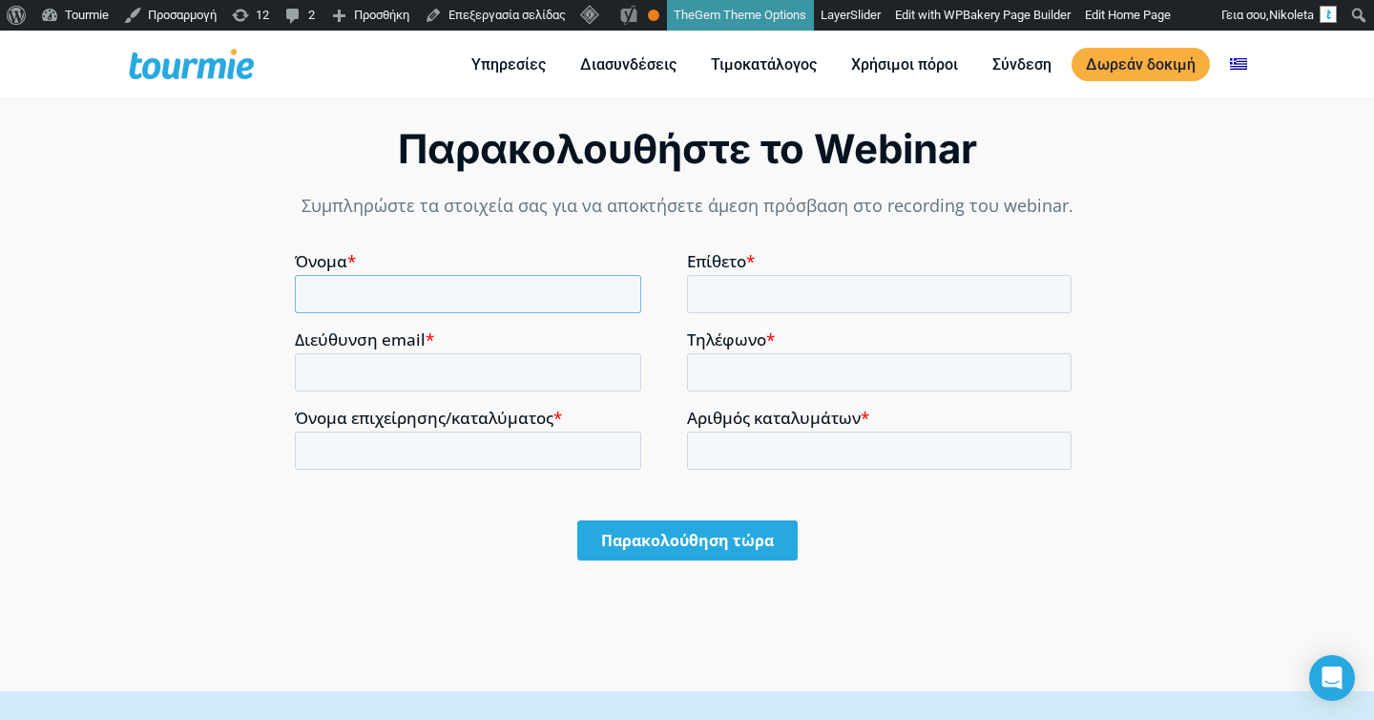
click at [575, 286] on input "Όνομα *" at bounding box center [468, 294] width 346 height 38
click at [583, 295] on input "Όνομα *" at bounding box center [468, 294] width 346 height 38
type input "Nikoleta"
click at [759, 301] on input "Επίθετο *" at bounding box center [879, 294] width 385 height 38
type input "Kampitaki"
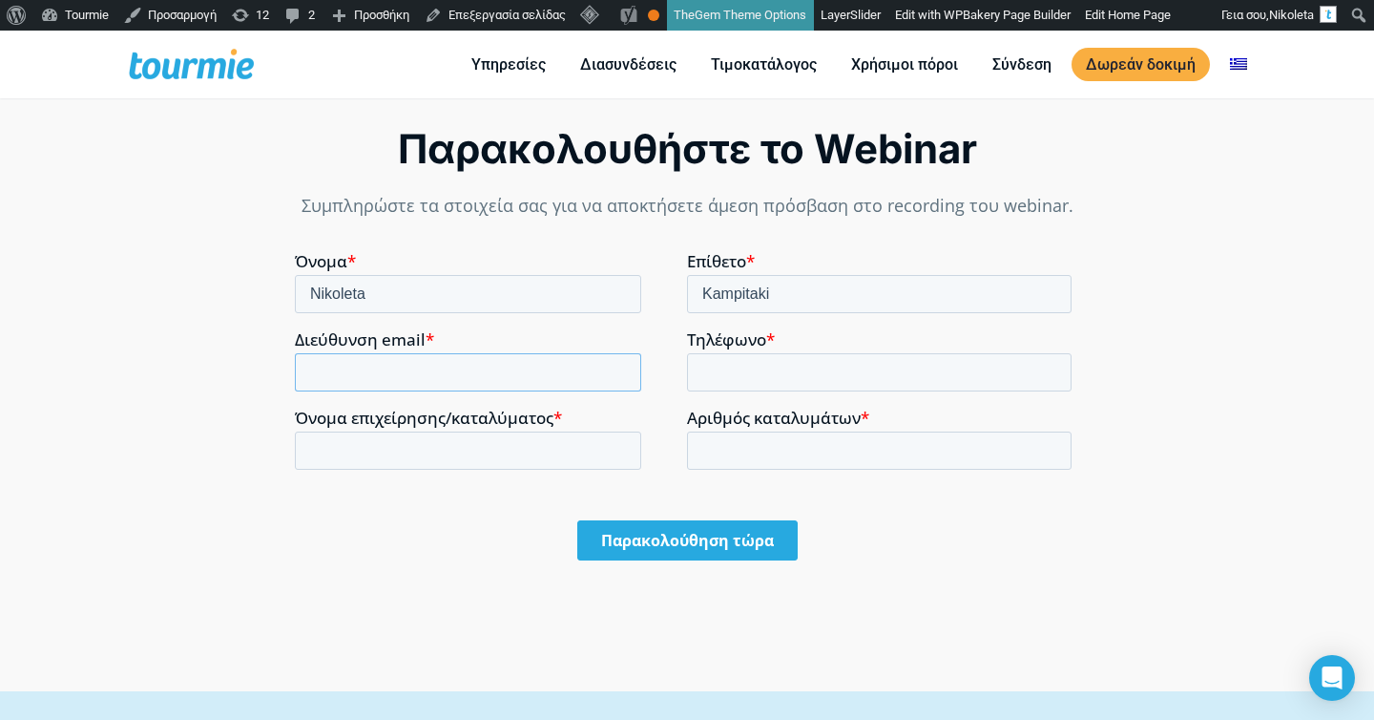
click at [488, 390] on input "Διεύθυνση email *" at bounding box center [468, 372] width 346 height 38
click at [583, 384] on input "nikoleta@tourmie.com" at bounding box center [468, 372] width 346 height 38
type input "nikolkampitaki@gmail.com"
click at [779, 380] on input "Τηλέφωνο *" at bounding box center [879, 372] width 385 height 38
type input "+306984851722"
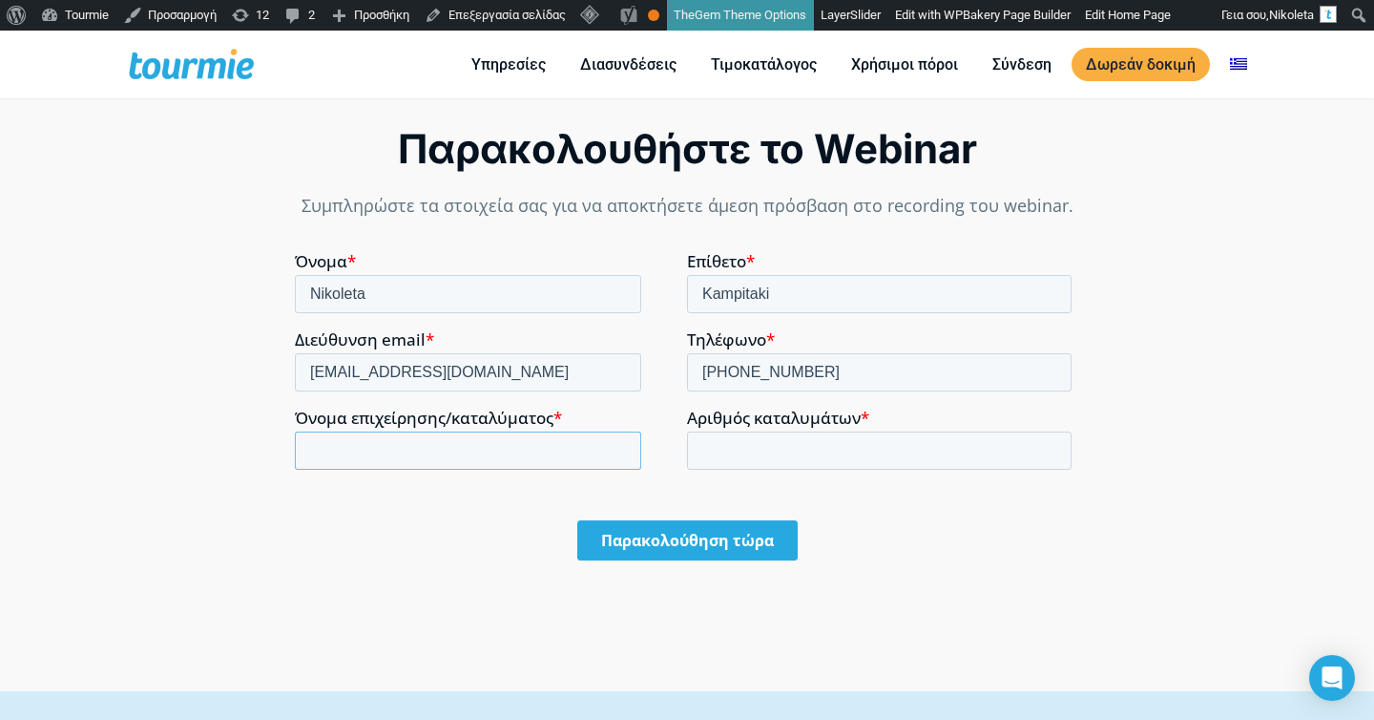
click at [535, 448] on input "Όνομα επιχείρησης/καταλύματος *" at bounding box center [468, 450] width 346 height 38
type input "Tourmie"
drag, startPoint x: 531, startPoint y: 454, endPoint x: 521, endPoint y: 424, distance: 32.0
click at [520, 424] on div "Όνομα επιχείρησης/καταλύματος * Tourmie" at bounding box center [491, 439] width 392 height 61
click at [741, 443] on input "Αριθμός καταλυμάτων *" at bounding box center [879, 450] width 385 height 38
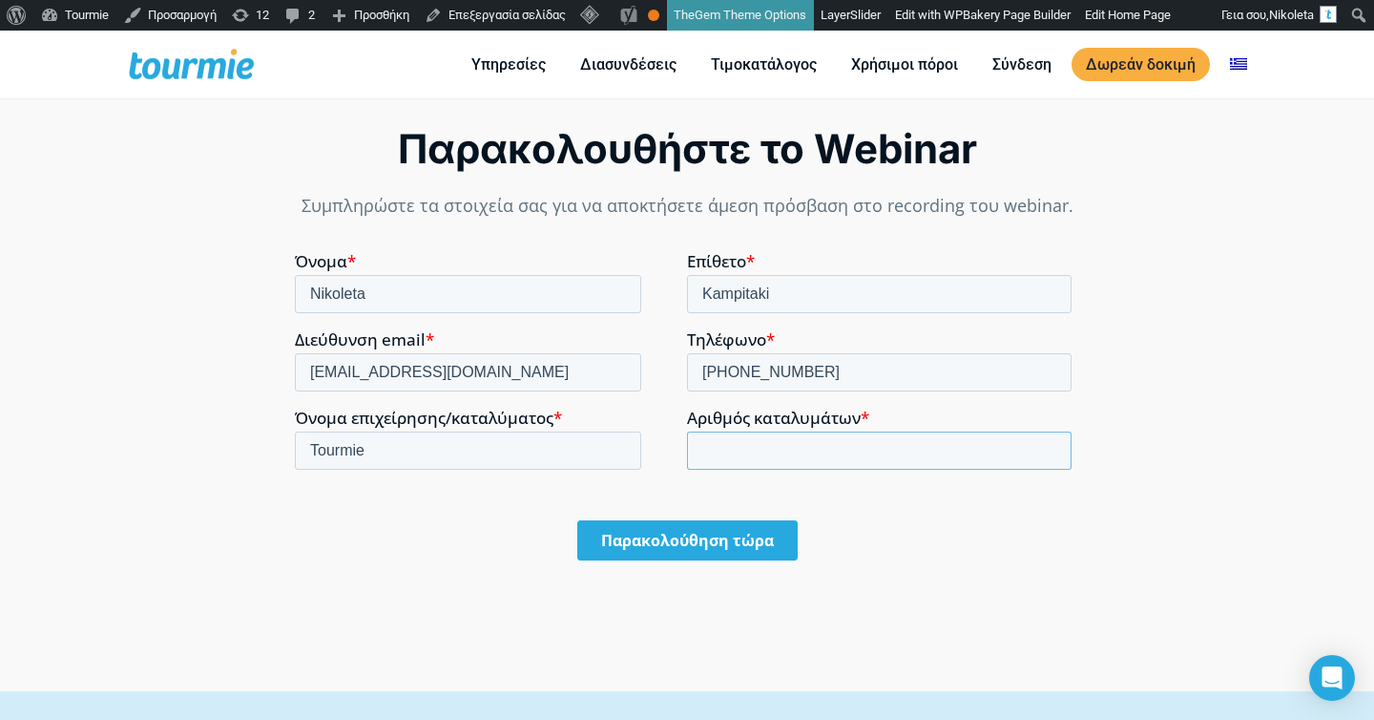
type input "10"
click at [723, 556] on input "Παρακολούθηση τώρα" at bounding box center [687, 540] width 220 height 40
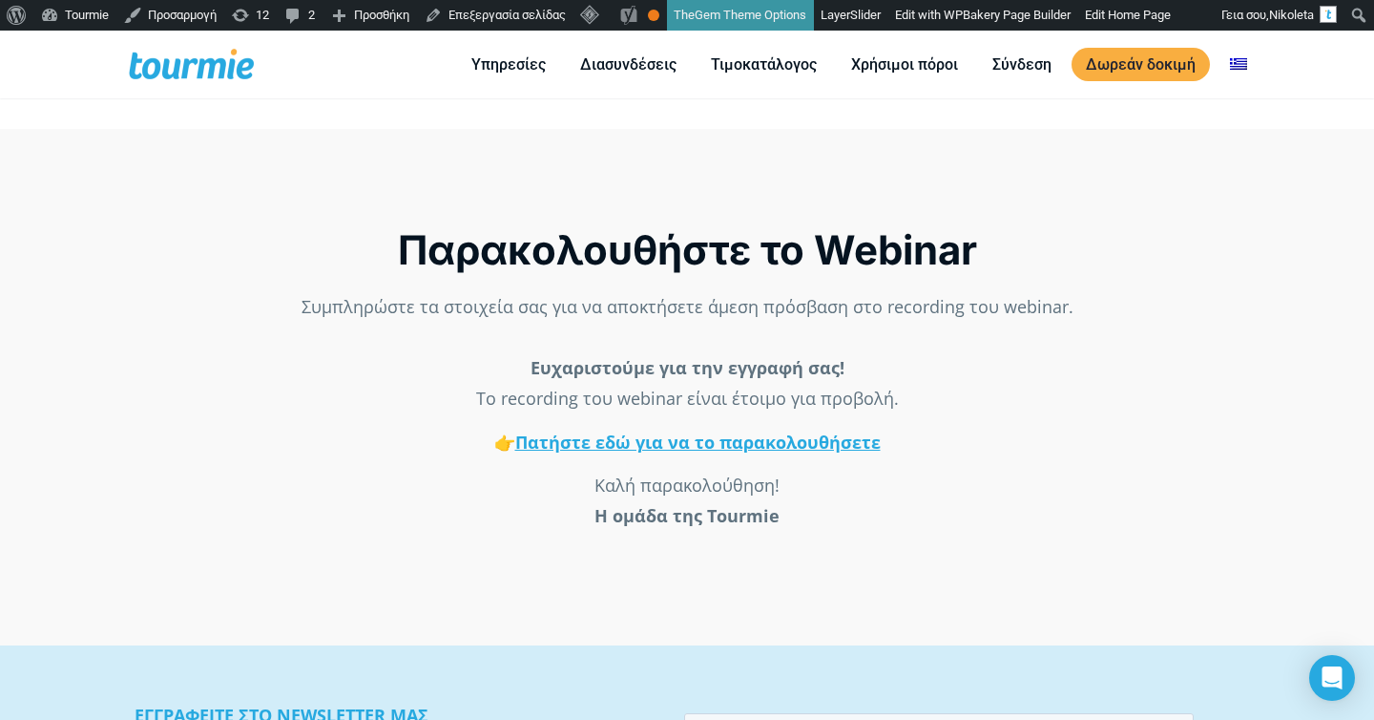
scroll to position [1203, 0]
click at [740, 444] on span "Πατήστε εδώ για να το παρακολουθήσετε" at bounding box center [698, 442] width 366 height 23
click at [733, 441] on span "Πατήστε εδώ για να το παρακολουθήσετε" at bounding box center [698, 442] width 366 height 23
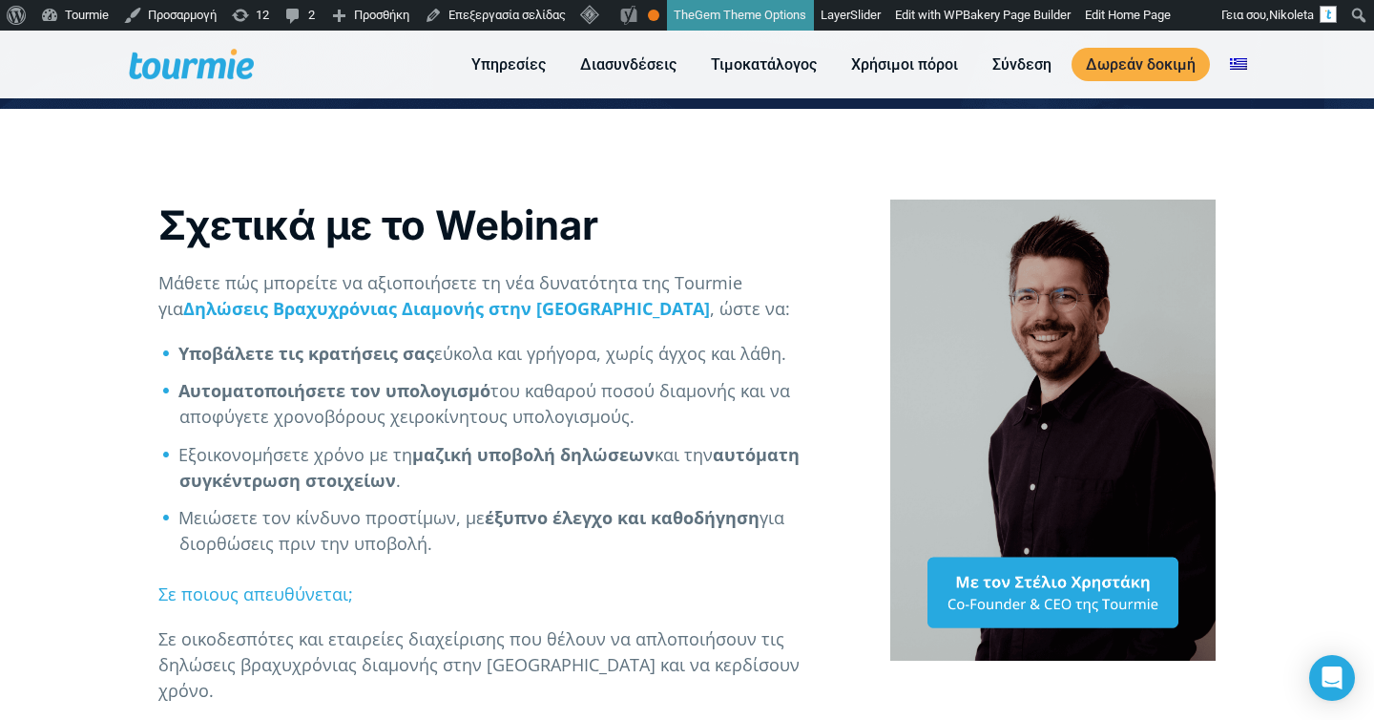
scroll to position [0, 0]
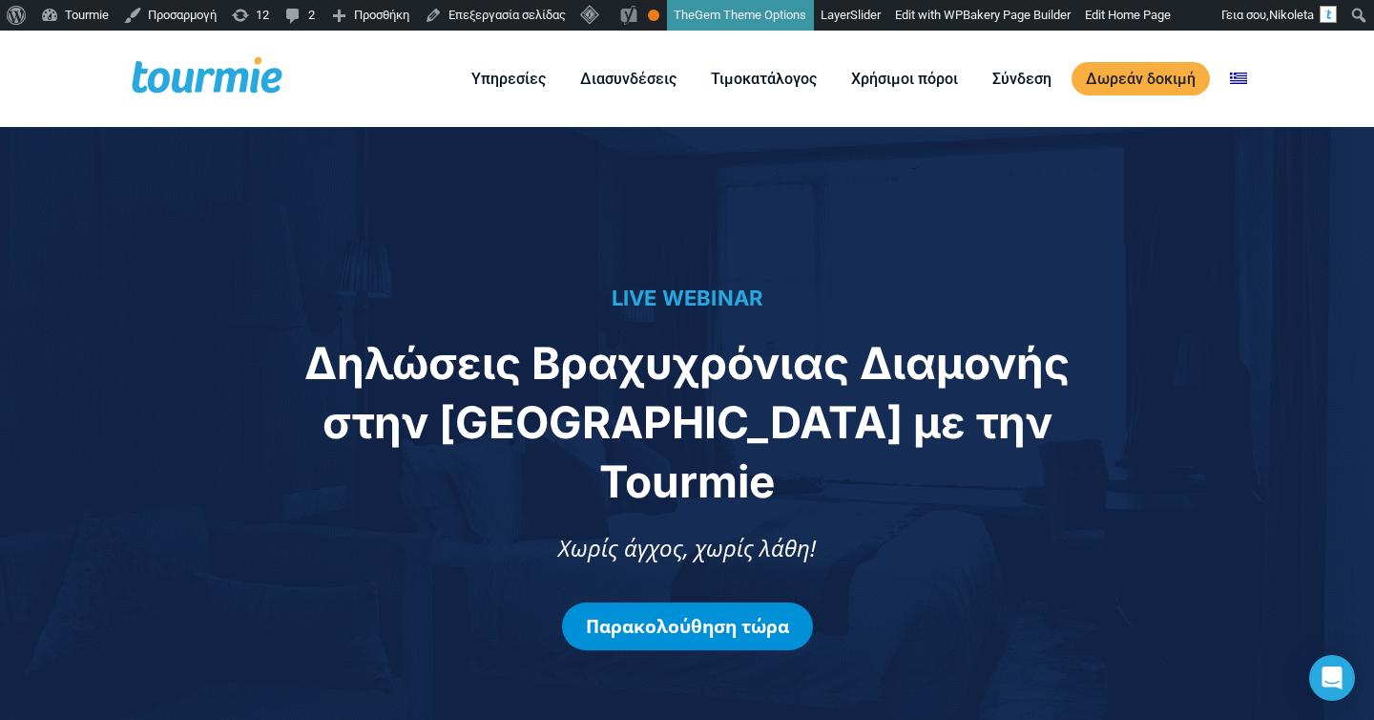
click at [710, 602] on link "Παρακολούθηση τώρα" at bounding box center [687, 626] width 251 height 48
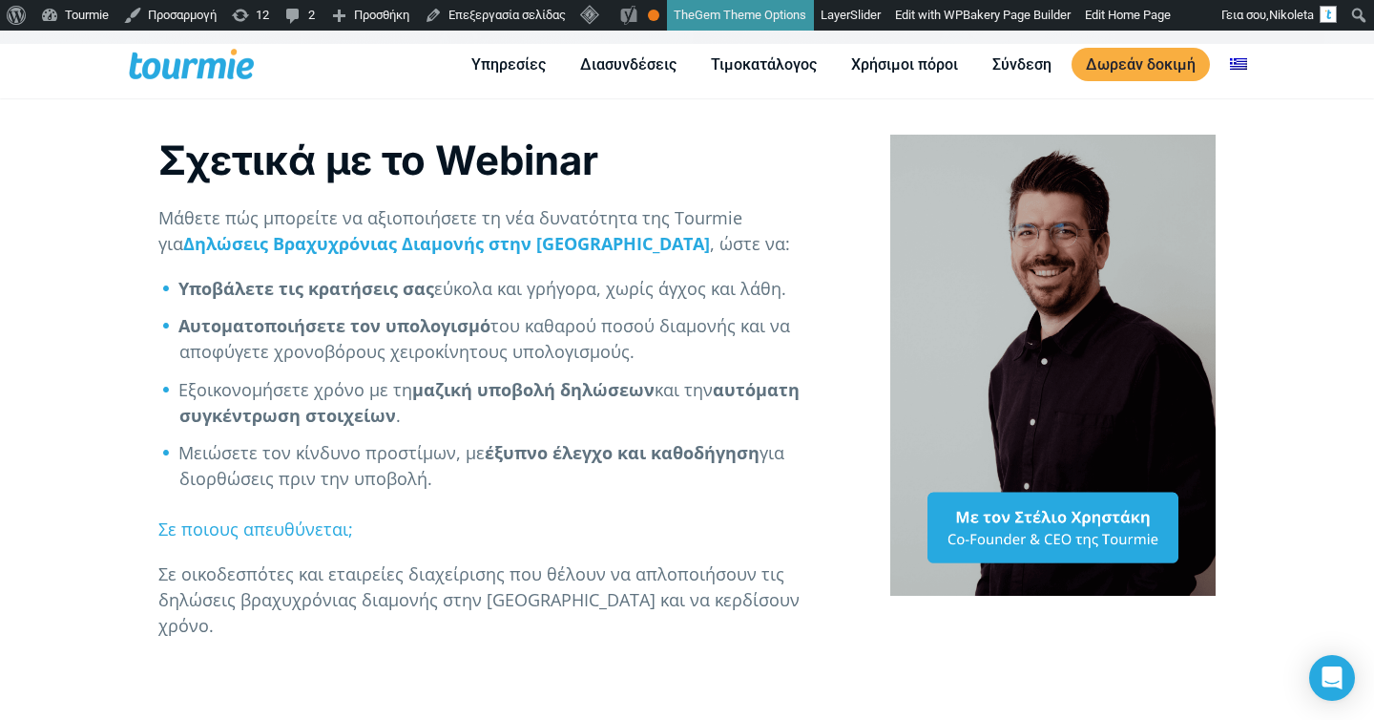
scroll to position [1498, 0]
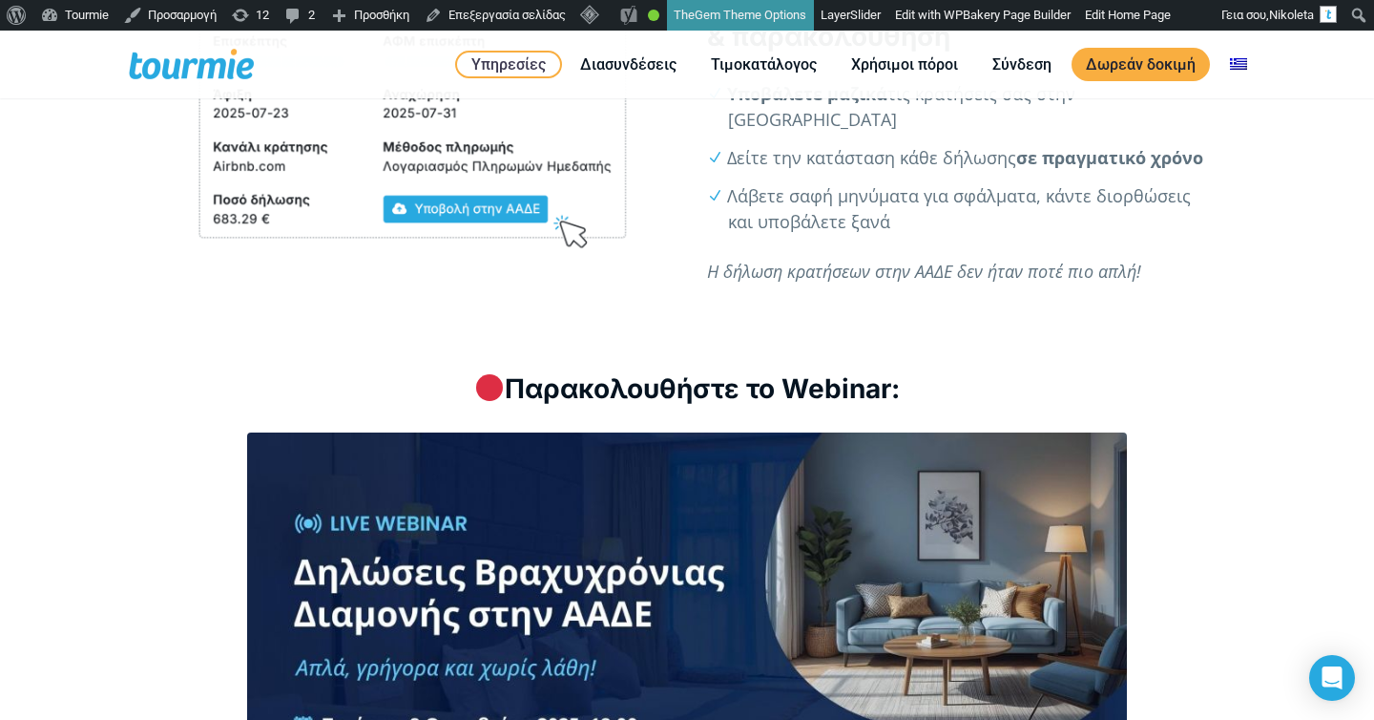
scroll to position [2524, 0]
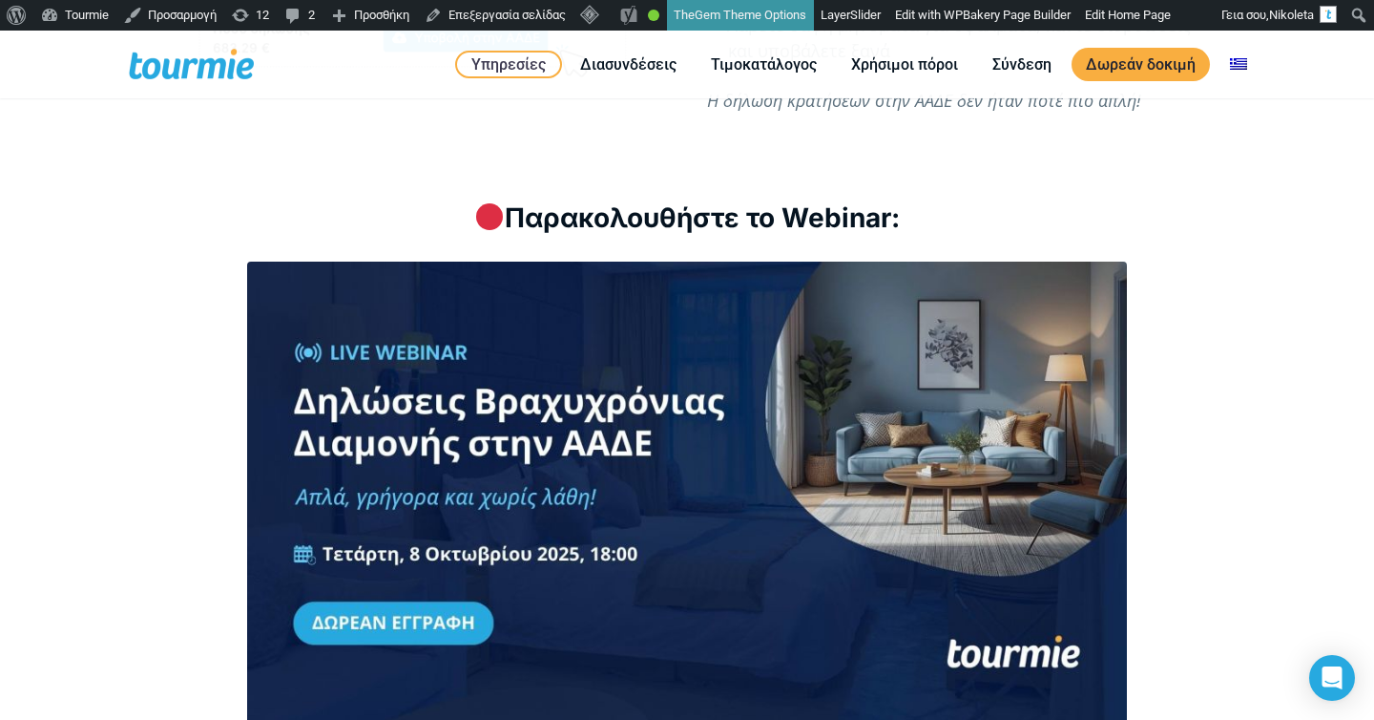
click at [171, 428] on div at bounding box center [687, 493] width 1058 height 462
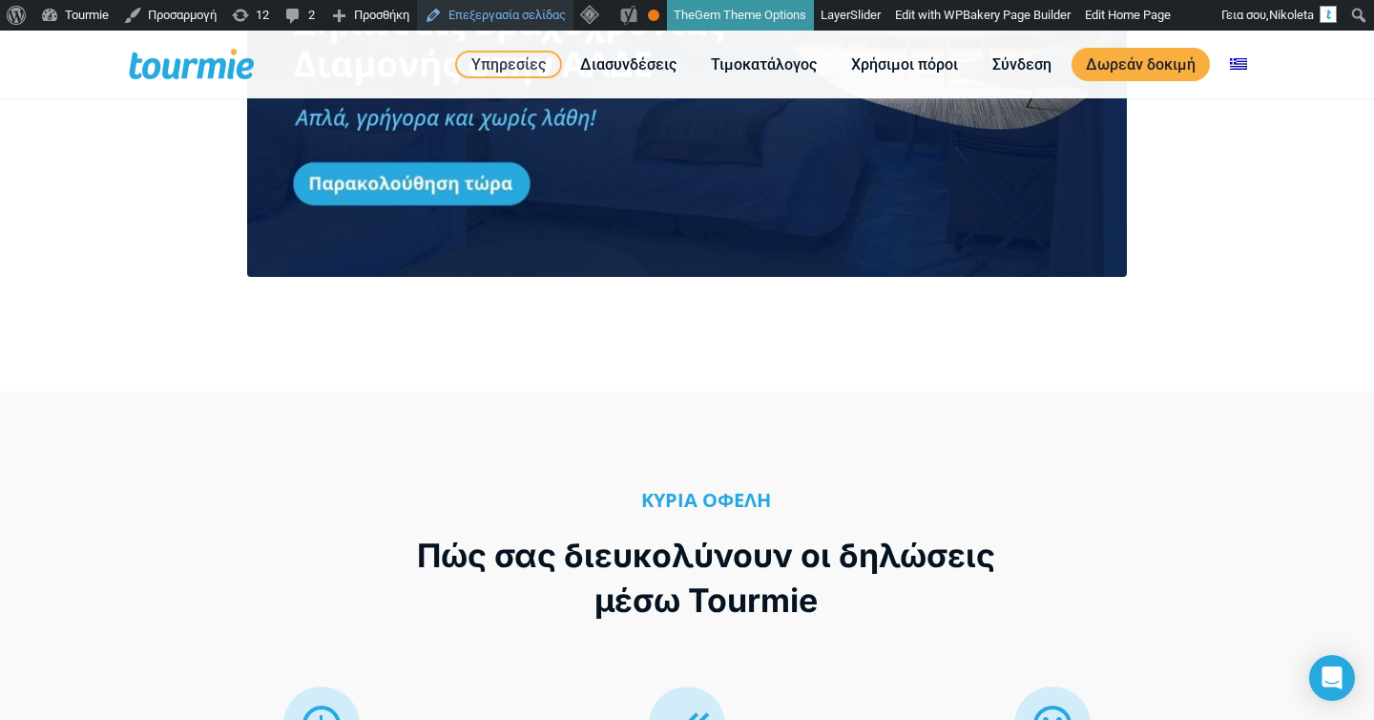
scroll to position [2470, 0]
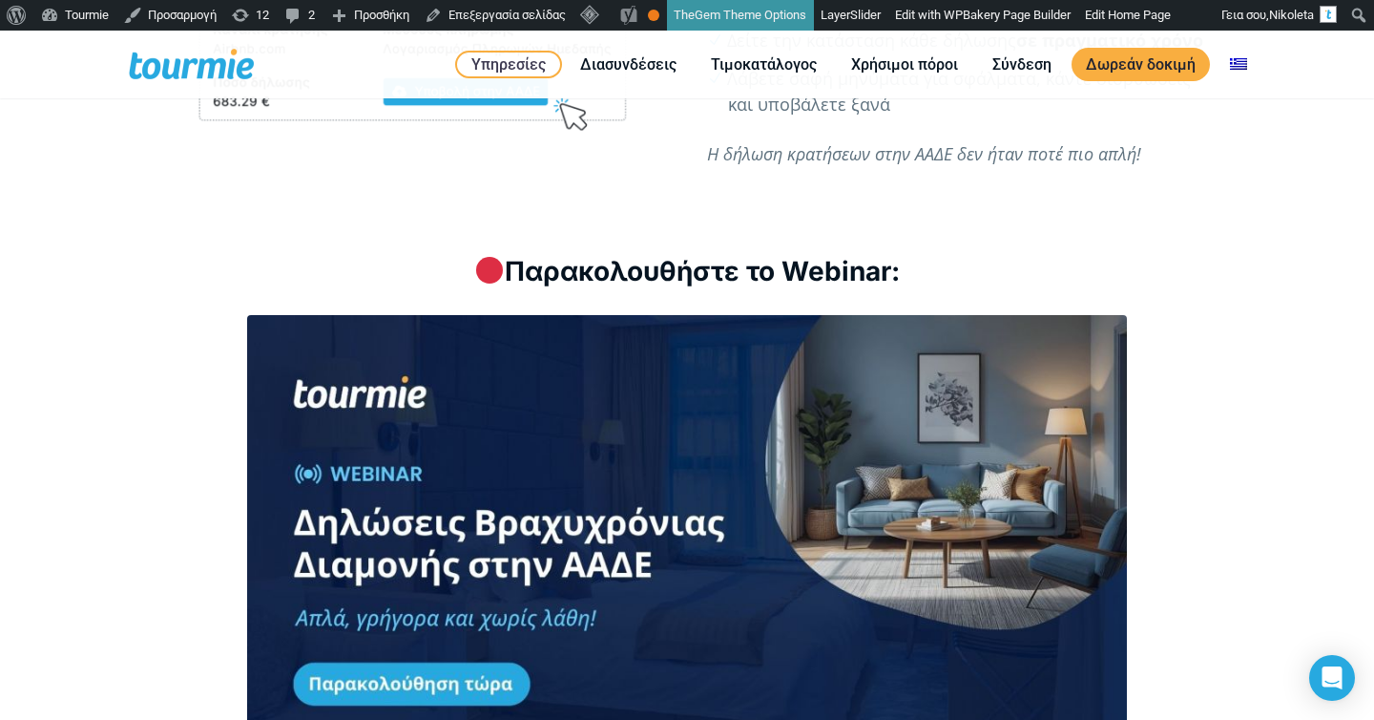
click at [555, 414] on link at bounding box center [687, 546] width 977 height 462
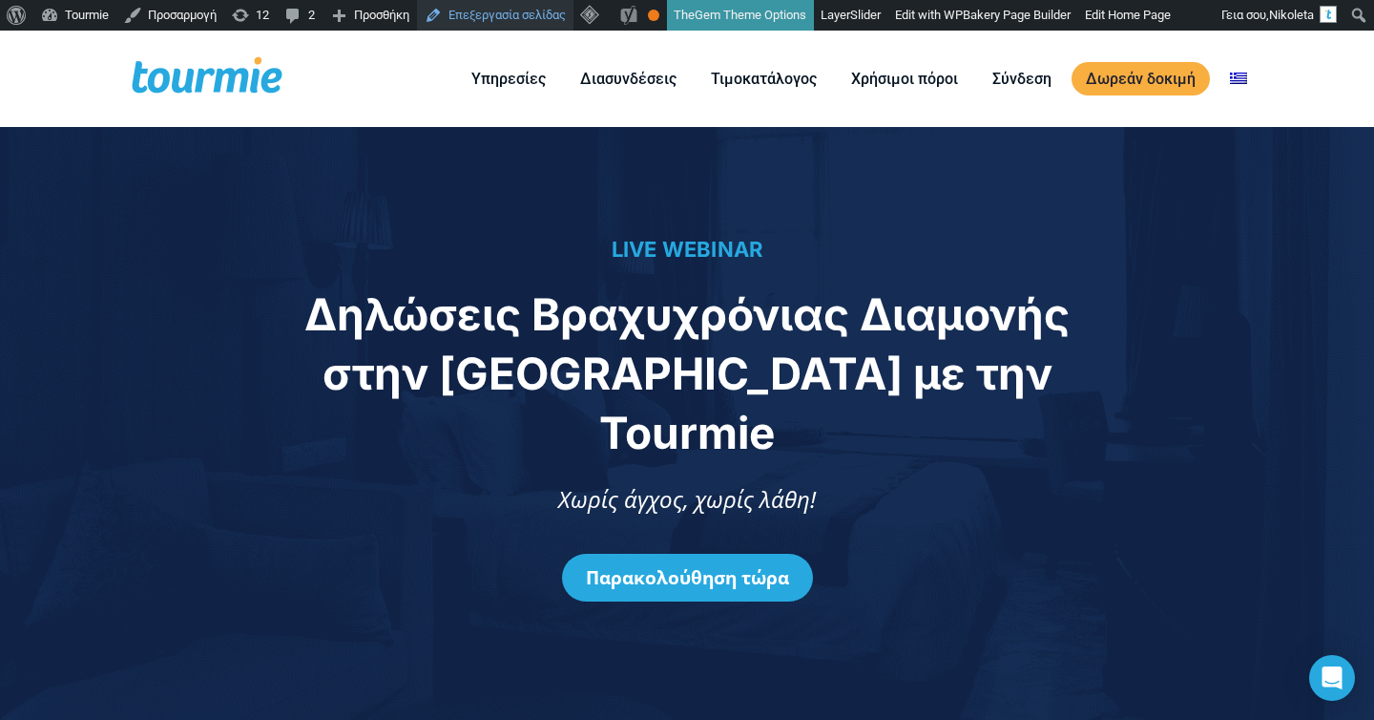
click at [504, 27] on link "Επεξεργασία σελίδας" at bounding box center [495, 15] width 157 height 31
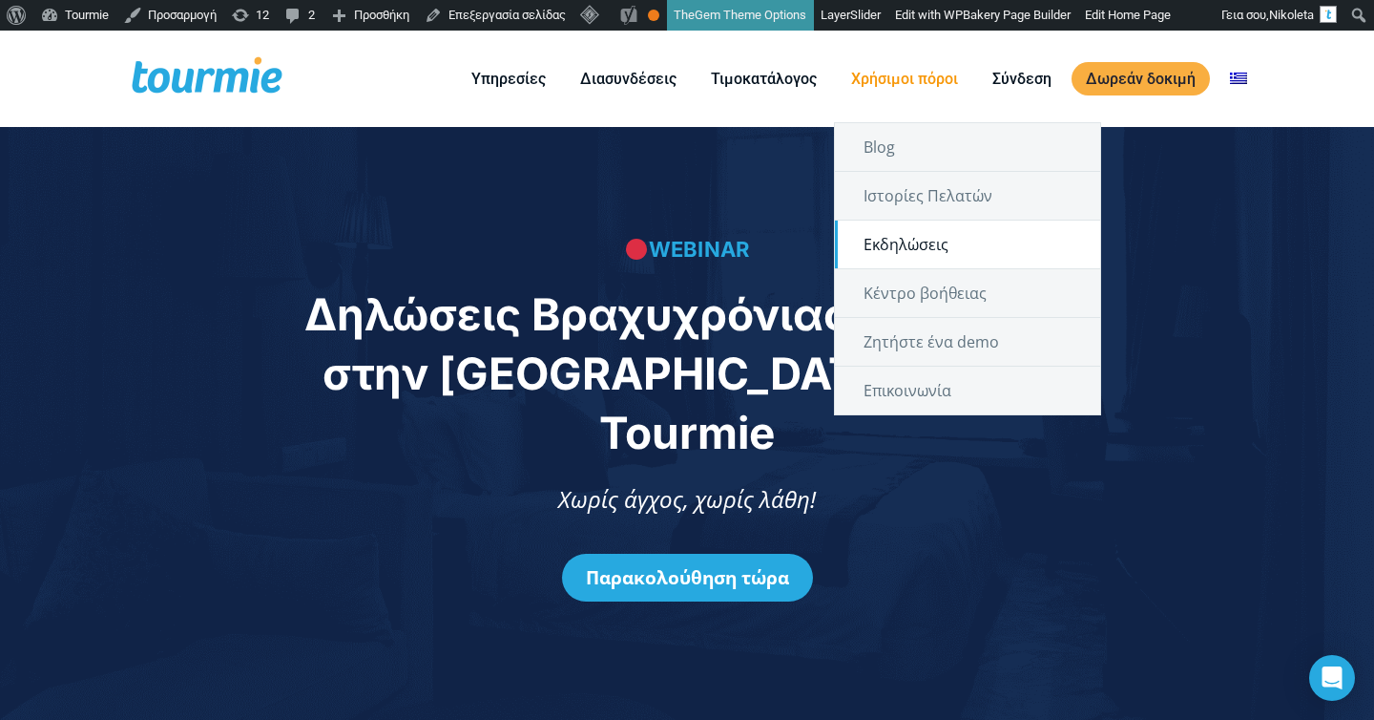
click at [883, 240] on link "Εκδηλώσεις" at bounding box center [967, 244] width 265 height 48
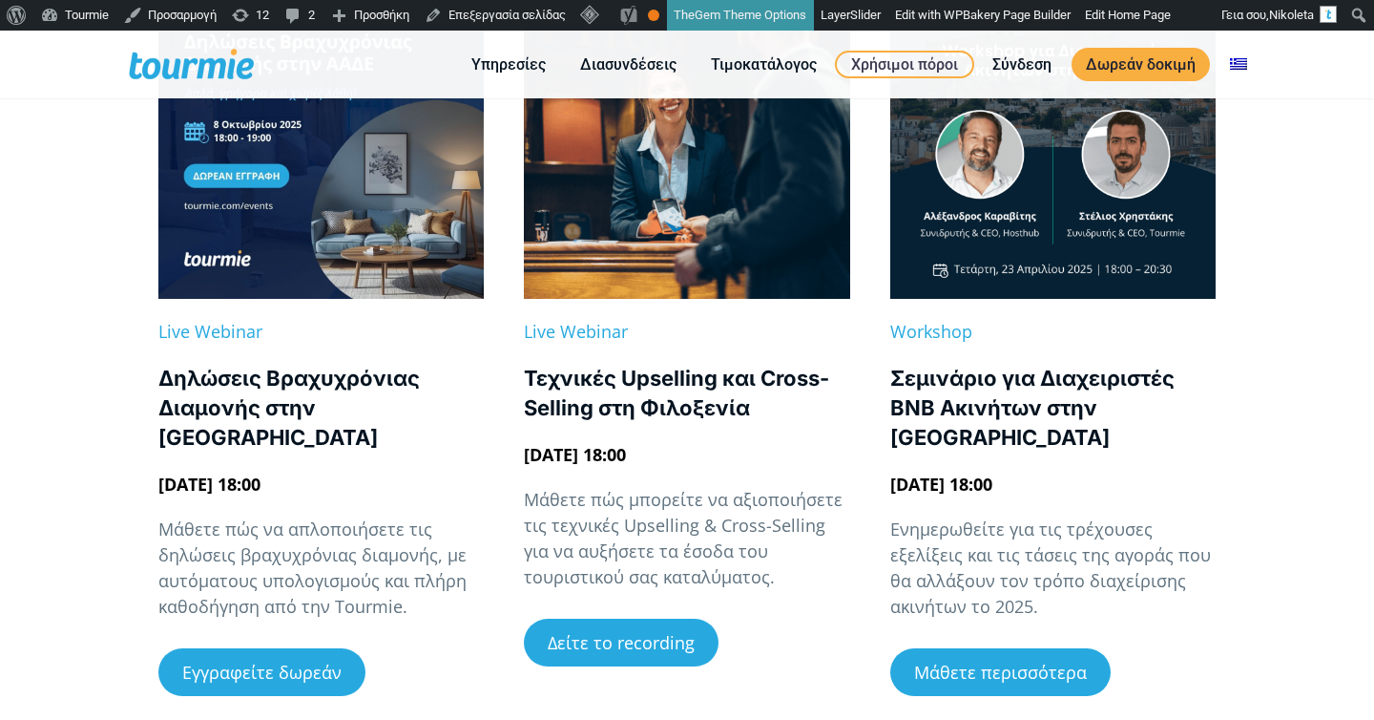
scroll to position [443, 0]
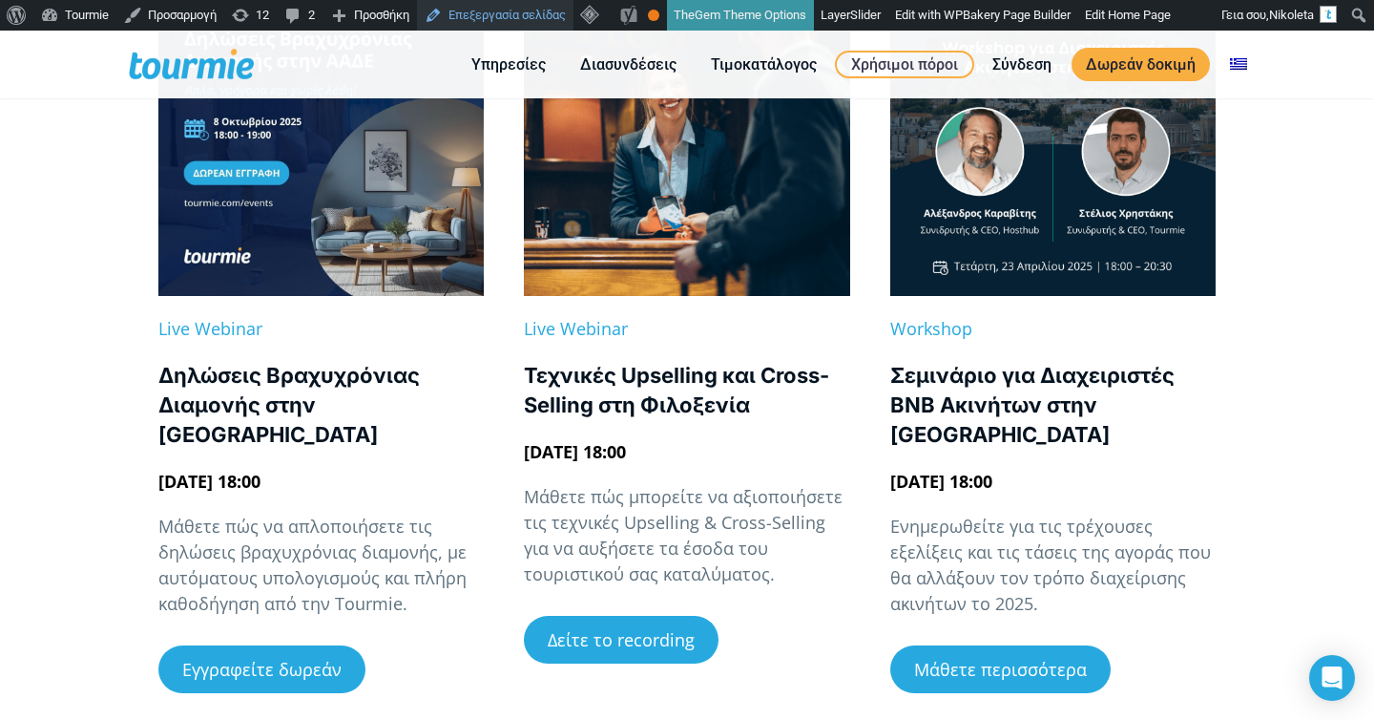
click at [545, 19] on link "Επεξεργασία σελίδας" at bounding box center [495, 15] width 157 height 31
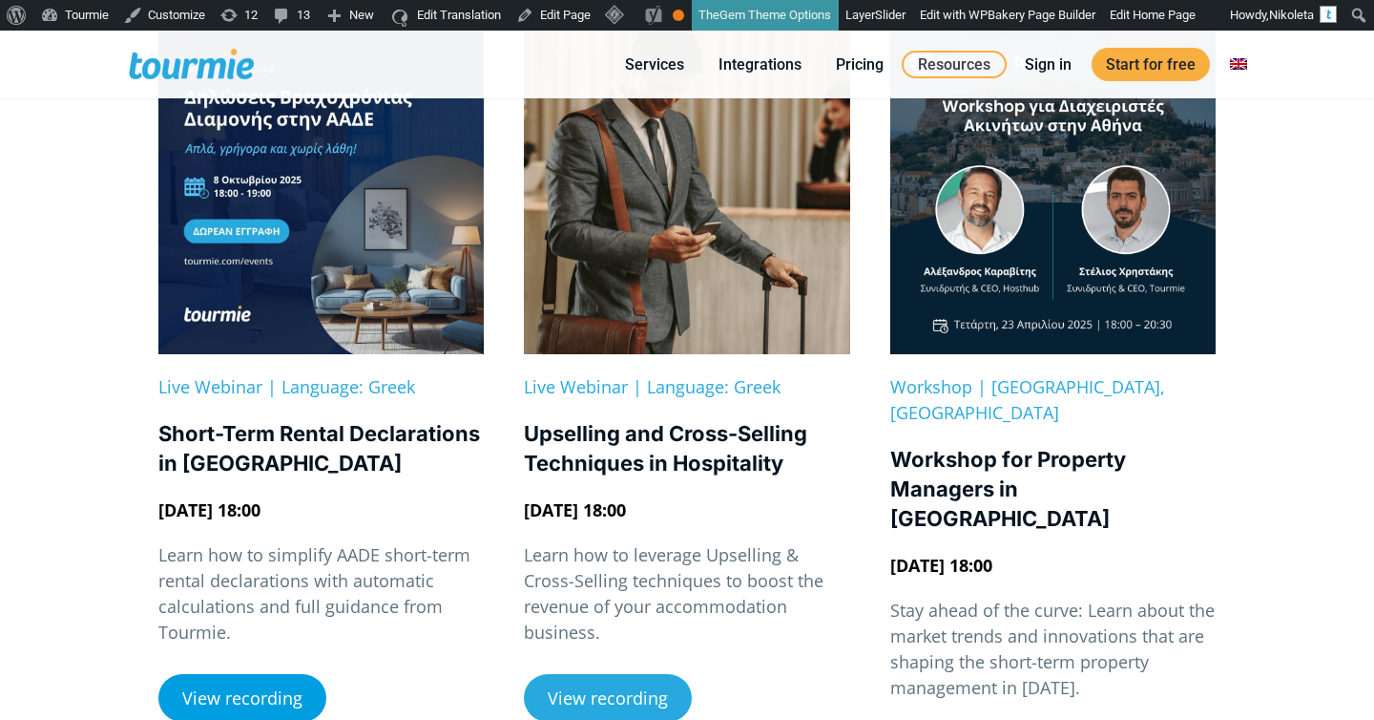
click at [244, 696] on span "View recording" at bounding box center [242, 697] width 120 height 17
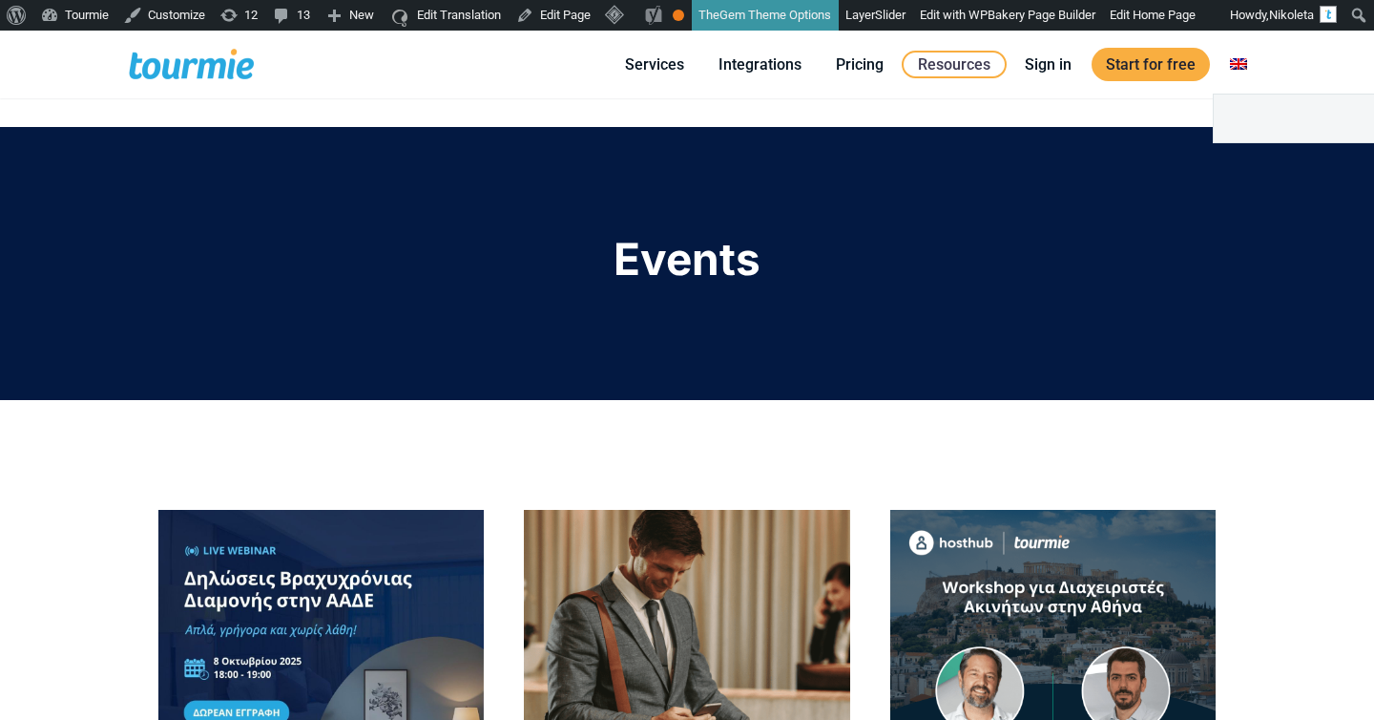
scroll to position [41, 0]
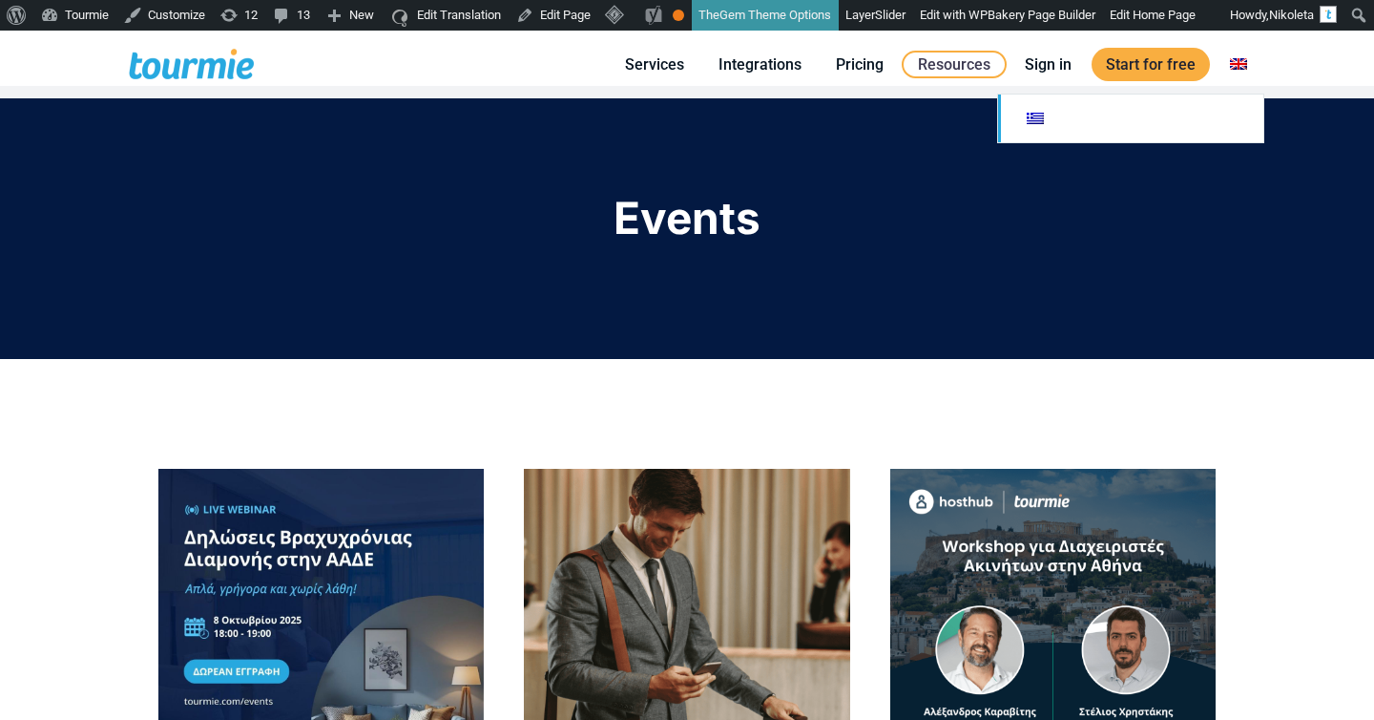
click at [1143, 120] on link "Switch to" at bounding box center [1130, 118] width 265 height 48
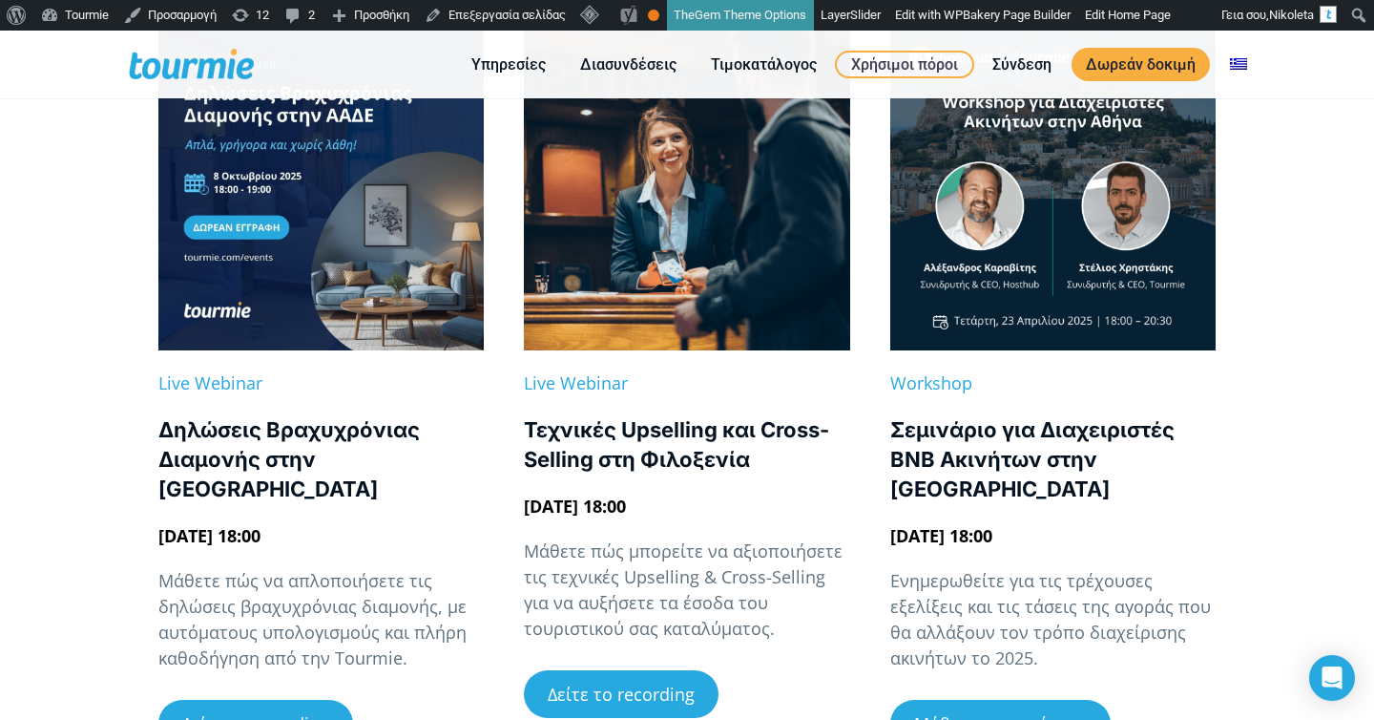
scroll to position [254, 0]
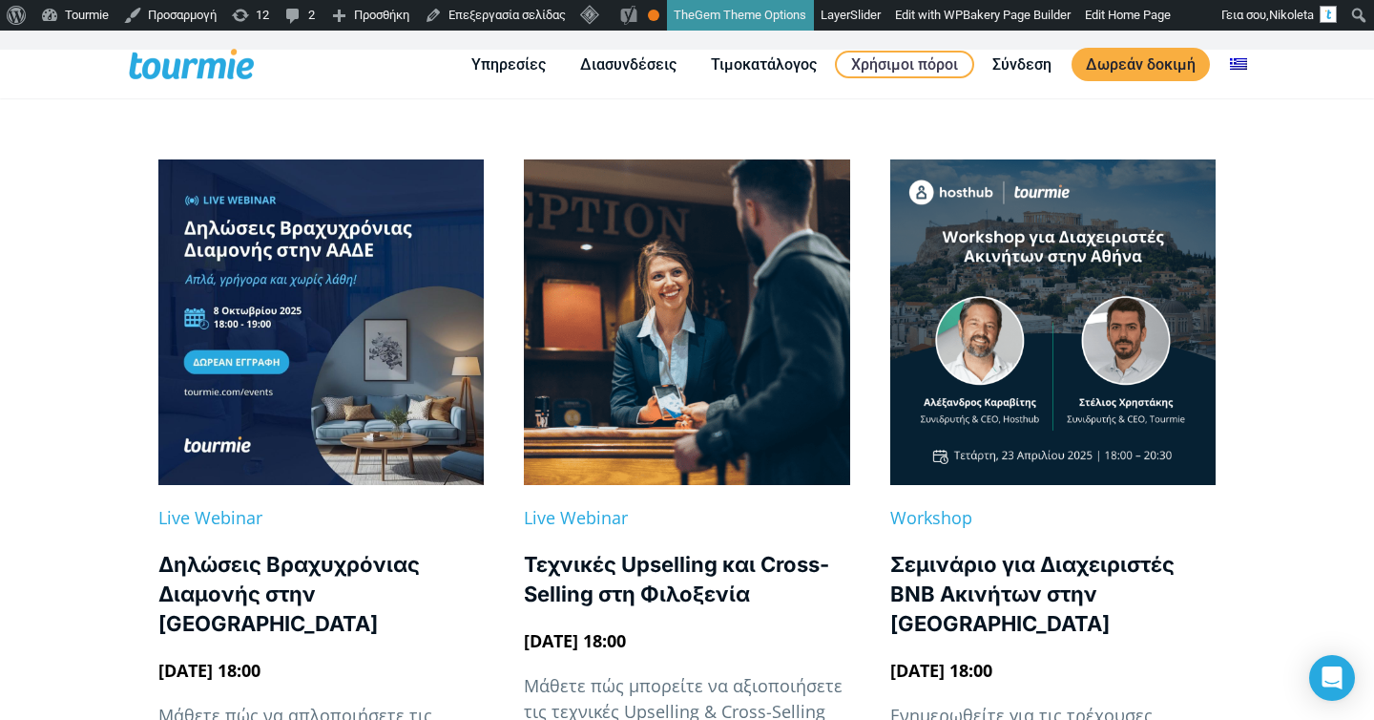
click at [305, 409] on link at bounding box center [320, 321] width 325 height 325
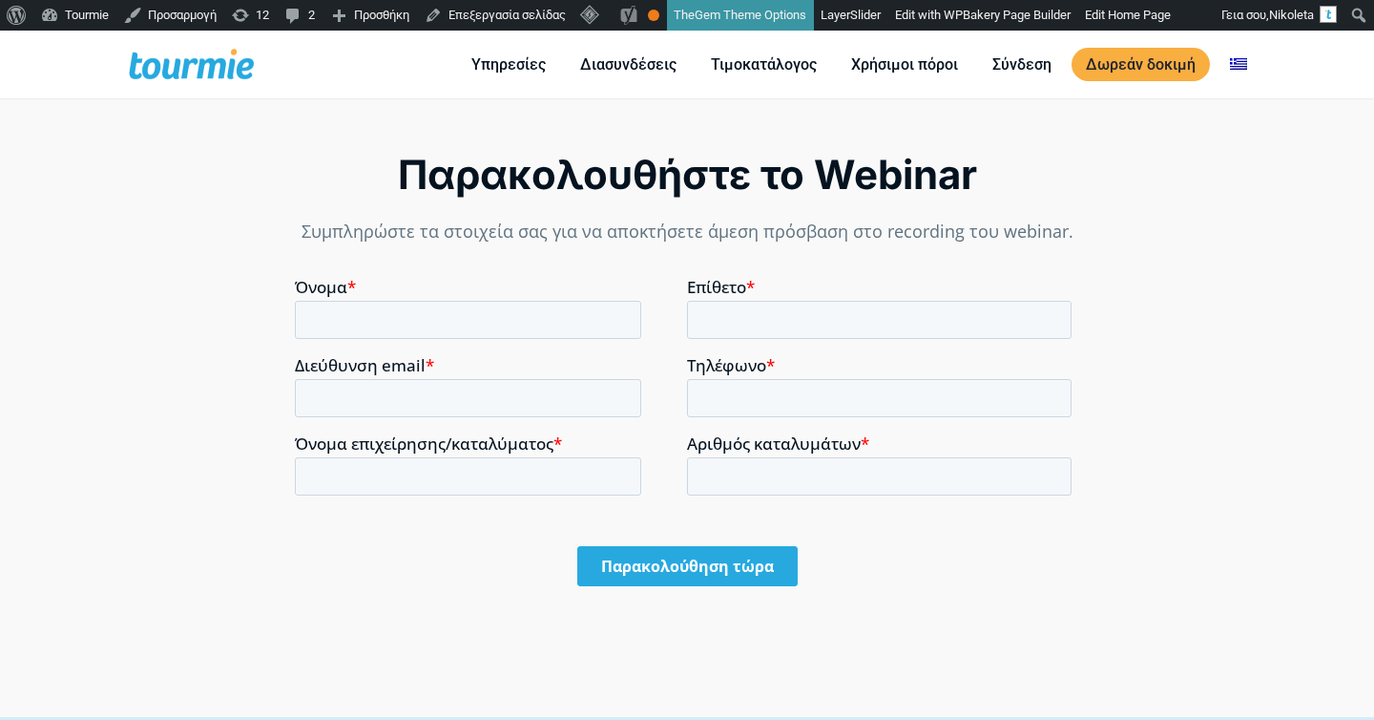
scroll to position [1369, 0]
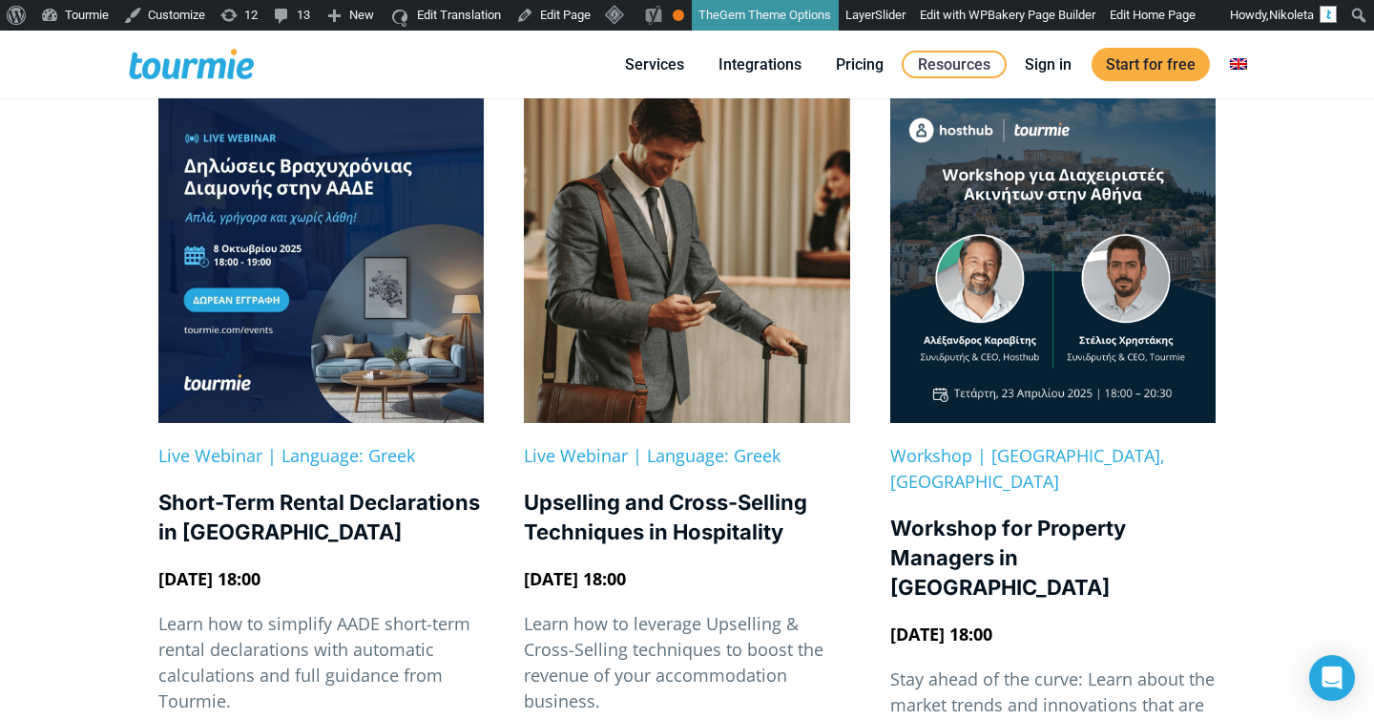
scroll to position [540, 0]
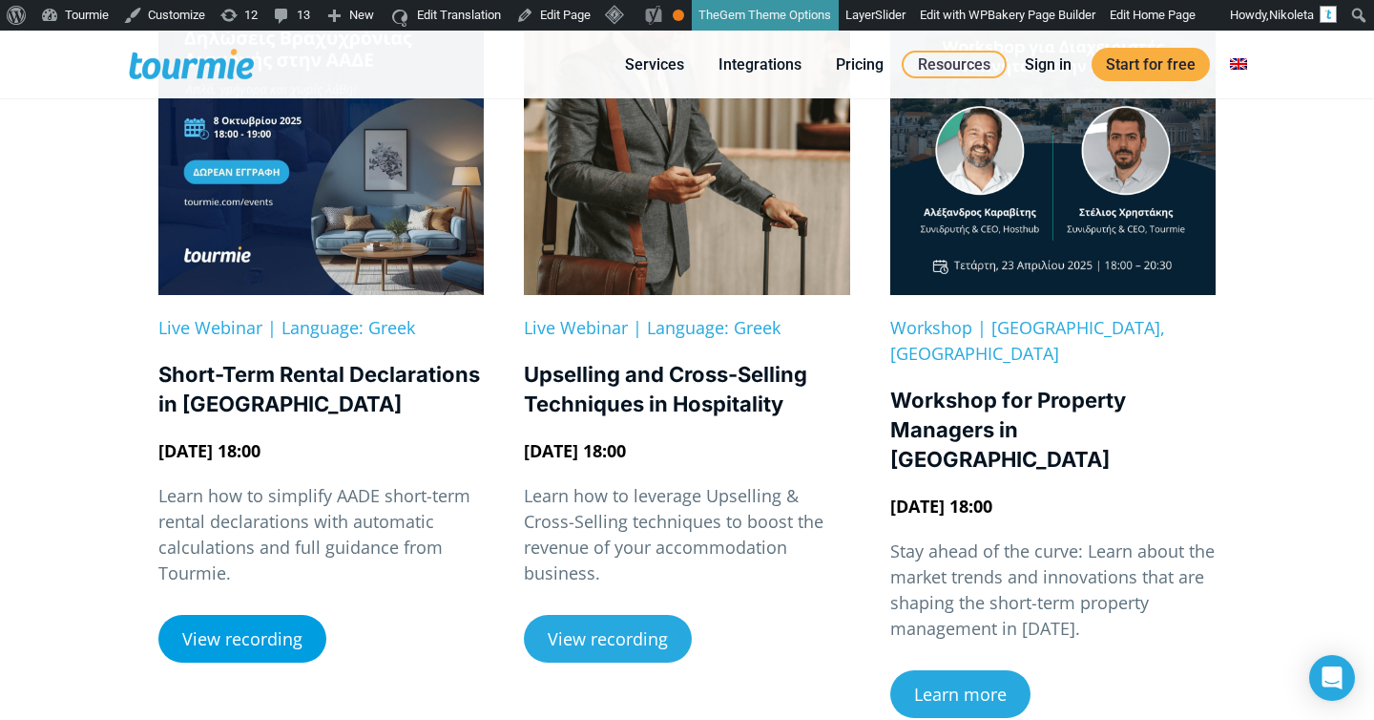
click at [260, 634] on span "View recording" at bounding box center [242, 638] width 120 height 17
